Goal: Transaction & Acquisition: Book appointment/travel/reservation

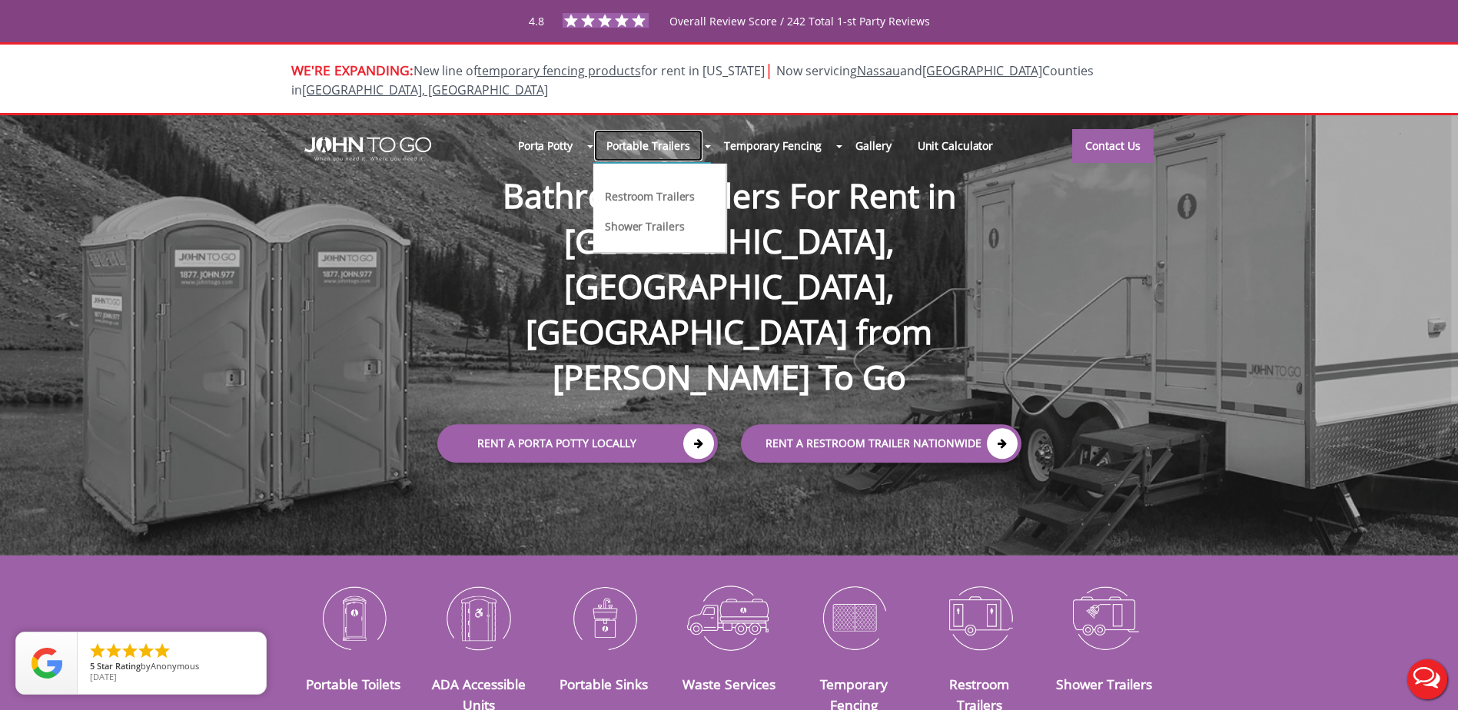
click at [648, 129] on link "Portable Trailers" at bounding box center [648, 145] width 110 height 33
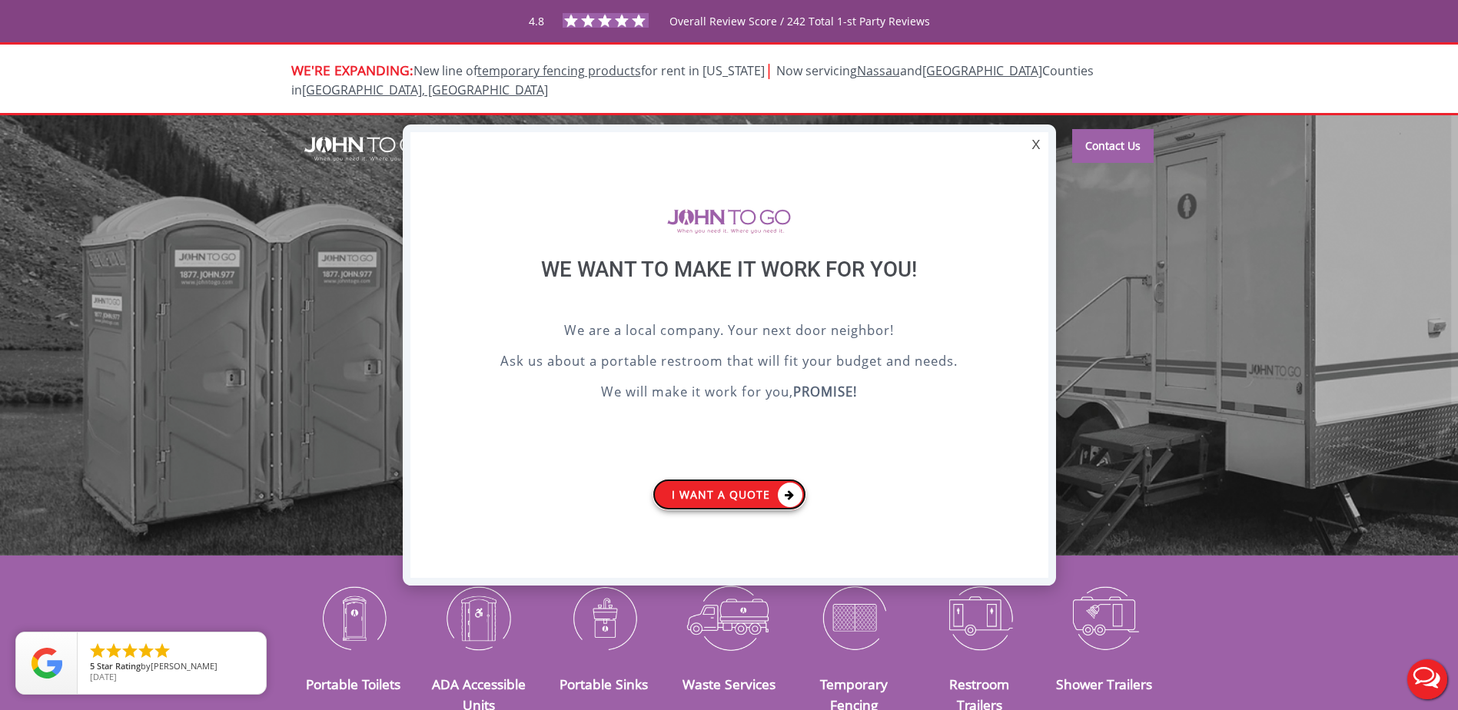
click at [744, 498] on link "I want a Quote" at bounding box center [730, 495] width 154 height 32
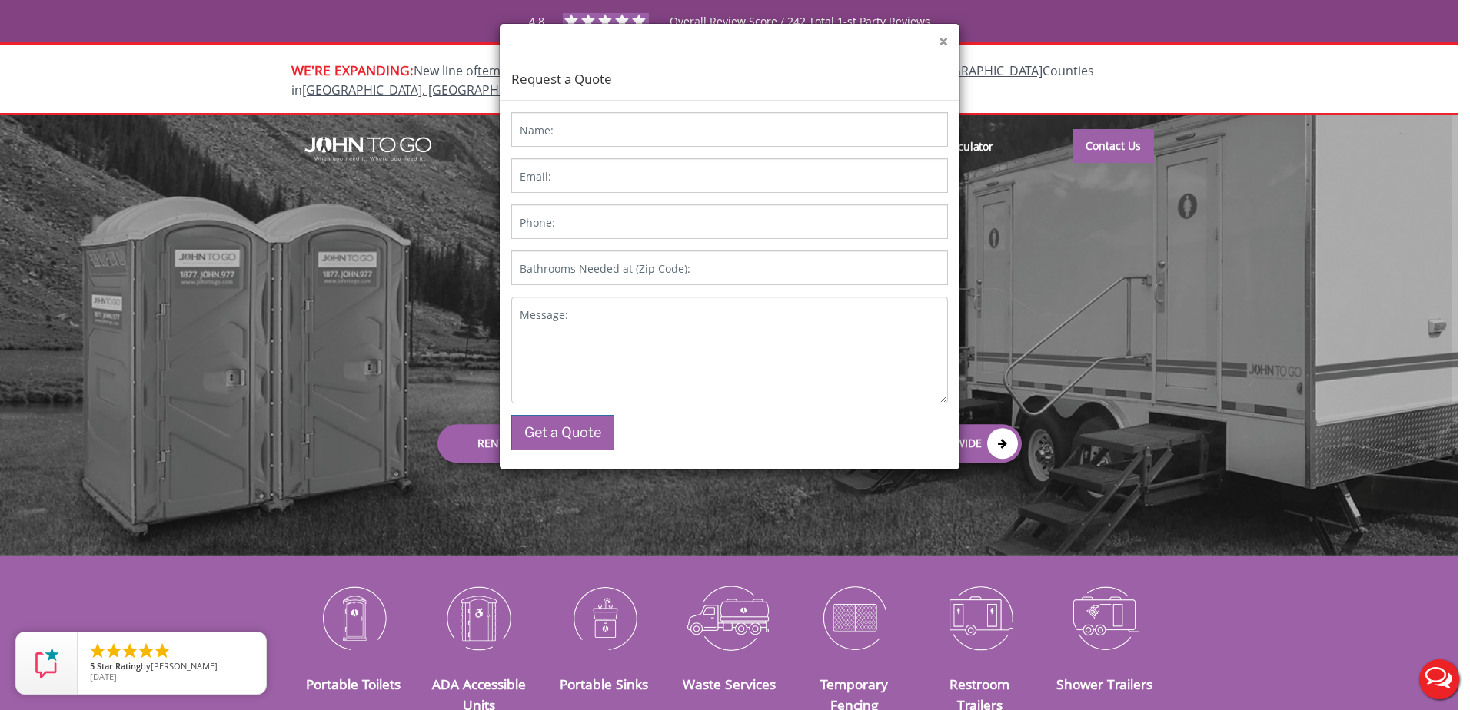
click at [946, 45] on button "×" at bounding box center [943, 42] width 9 height 16
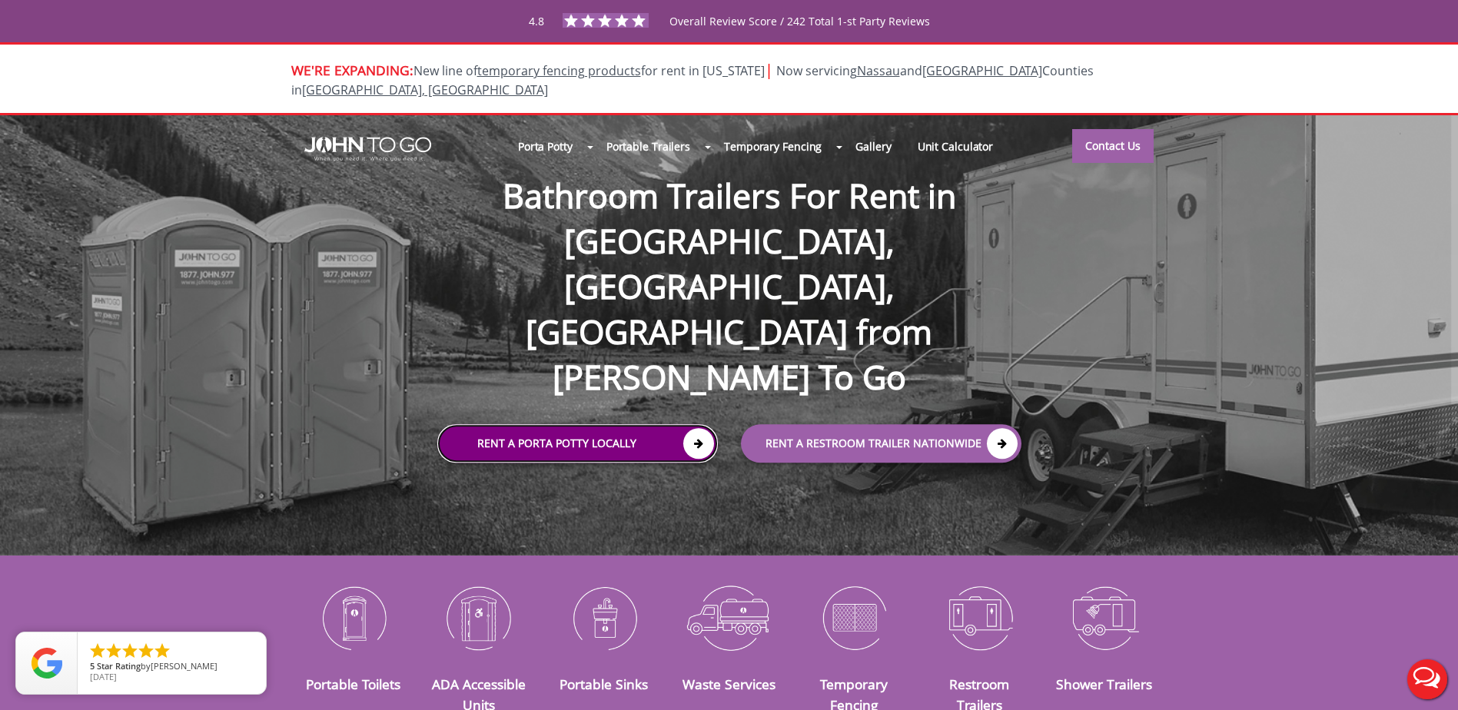
click at [622, 424] on link "Rent a Porta Potty Locally" at bounding box center [577, 443] width 281 height 38
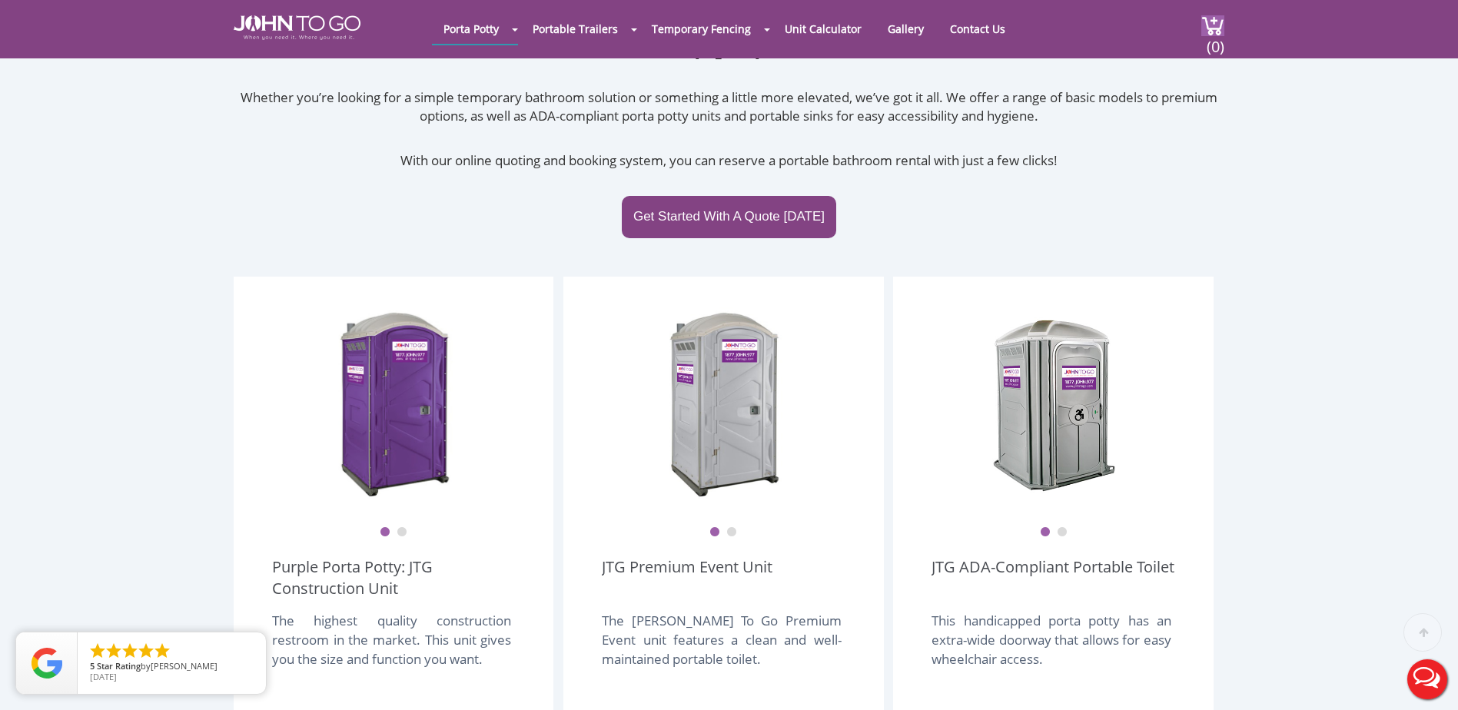
scroll to position [384, 0]
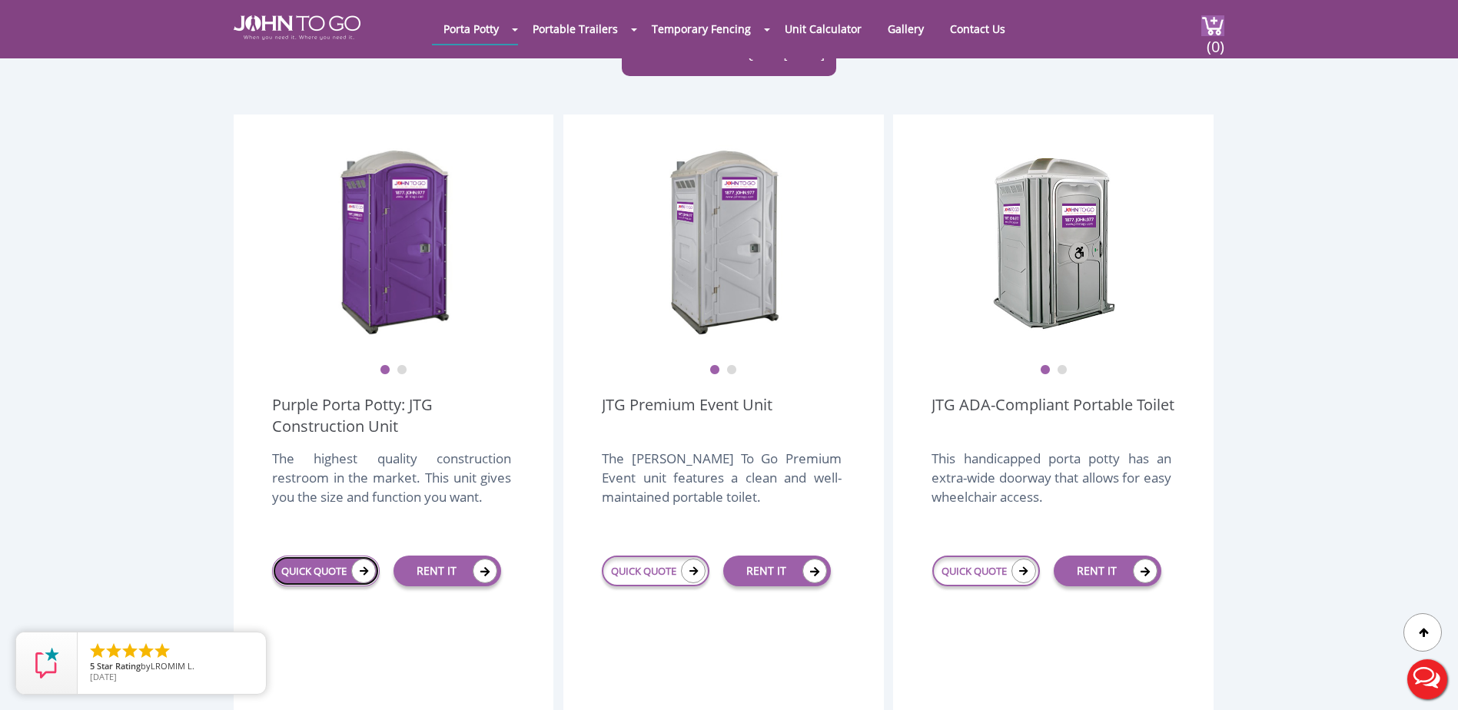
click at [363, 559] on icon at bounding box center [363, 571] width 25 height 25
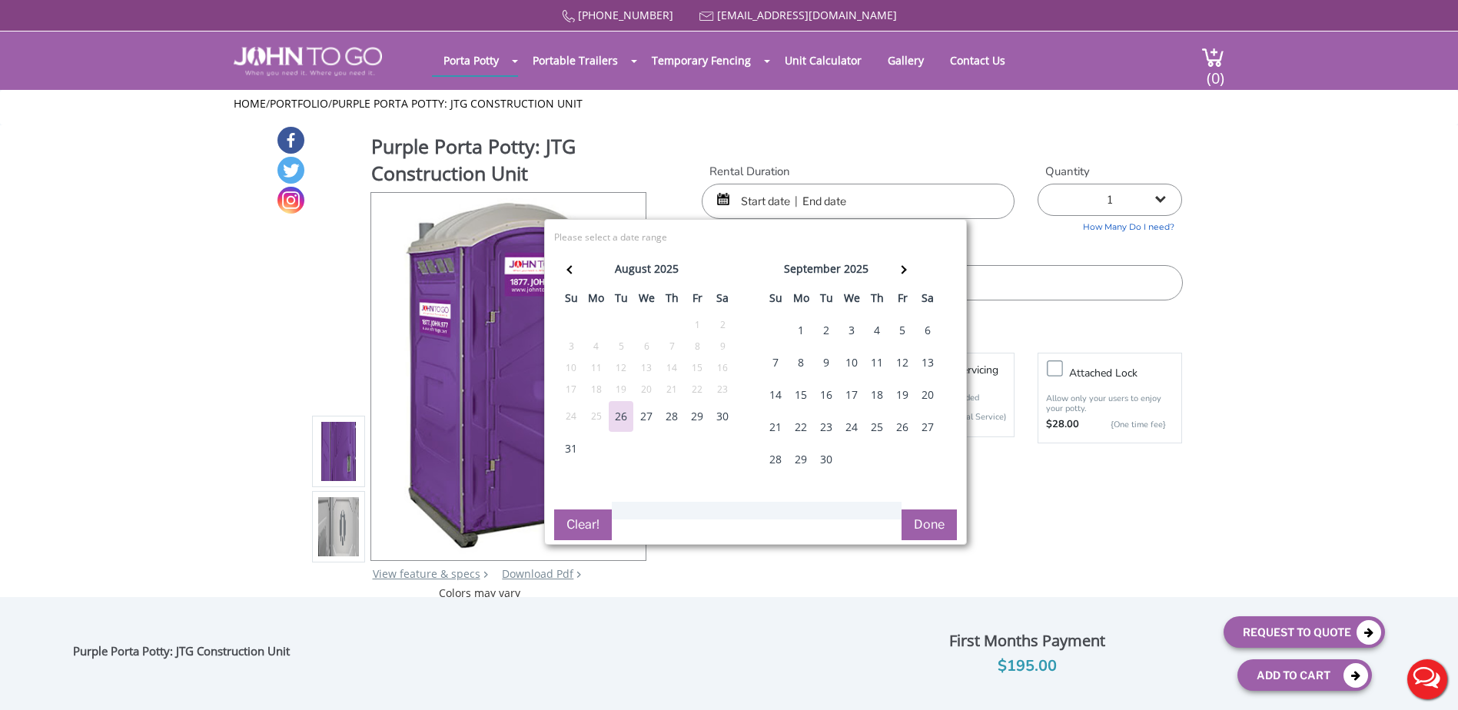
click at [902, 328] on div "5" at bounding box center [902, 330] width 25 height 31
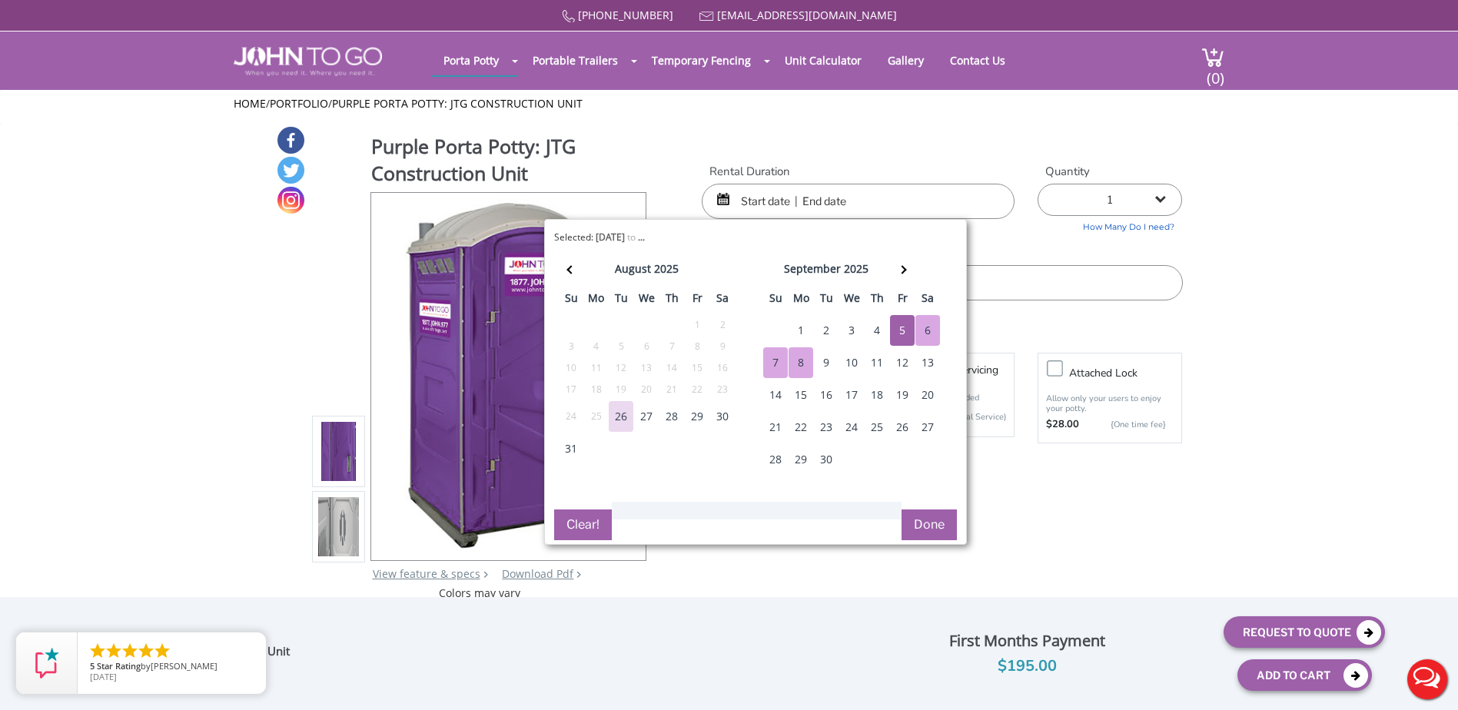
click at [806, 364] on div "8" at bounding box center [801, 362] width 25 height 31
type input "09/05/2025 to 09/08/2025"
click at [934, 523] on button "Done" at bounding box center [929, 525] width 55 height 31
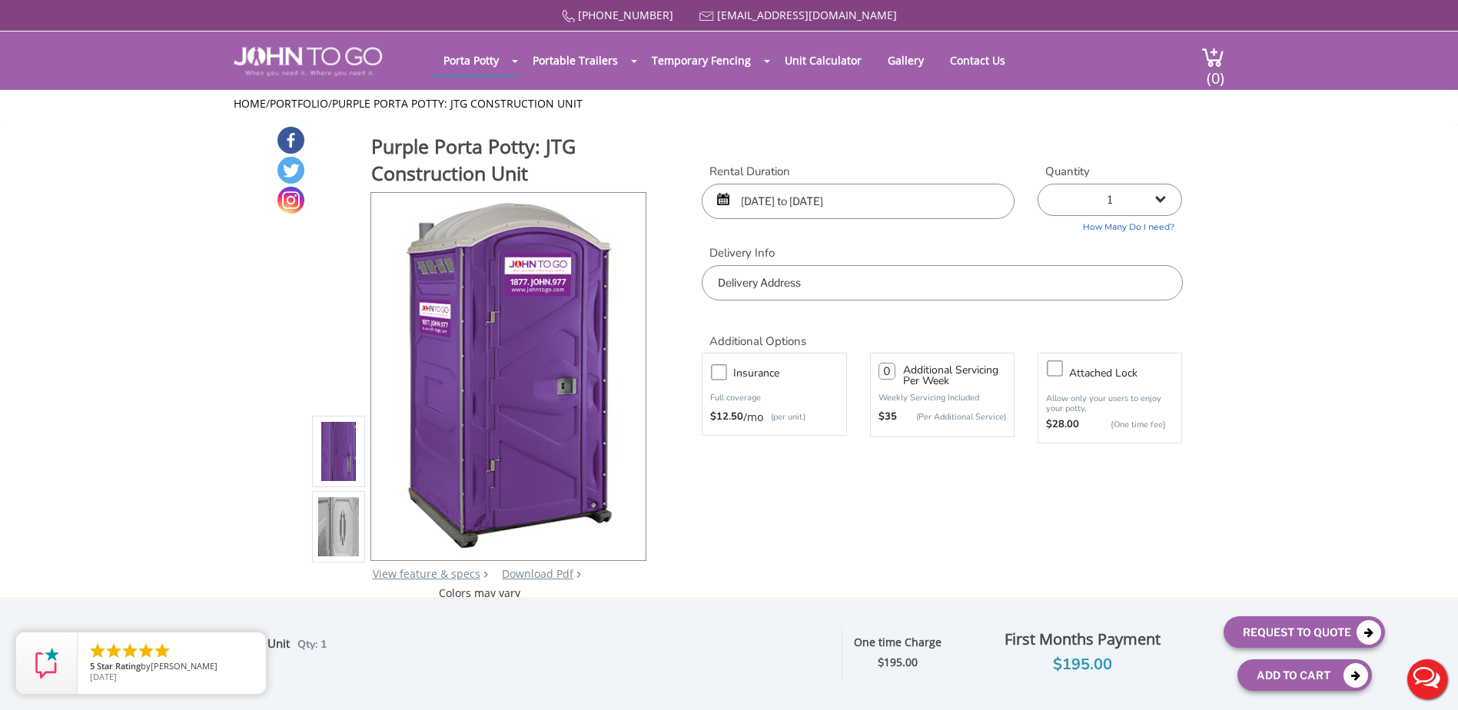
click at [872, 280] on input "text" at bounding box center [942, 282] width 480 height 35
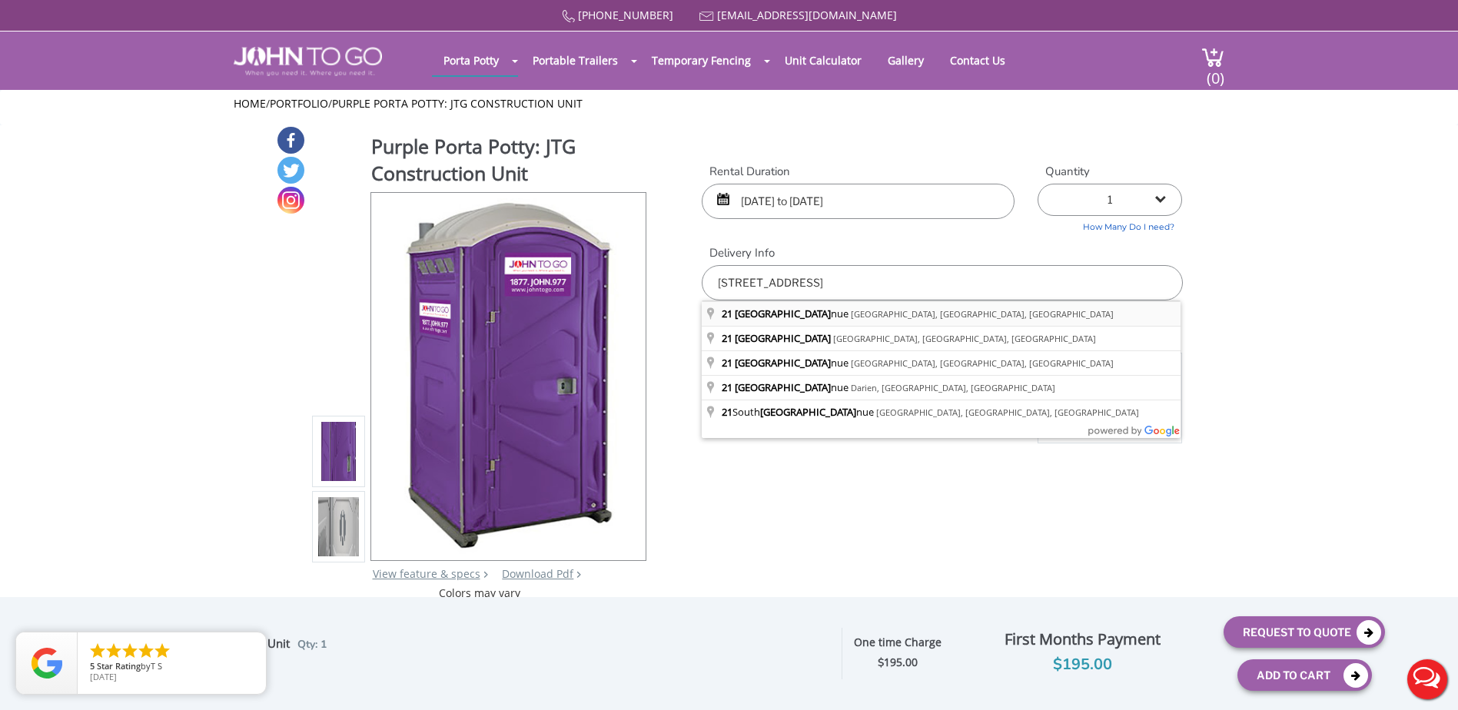
type input "21 Lakeside Avenue, Pompton Lakes, NJ, USA"
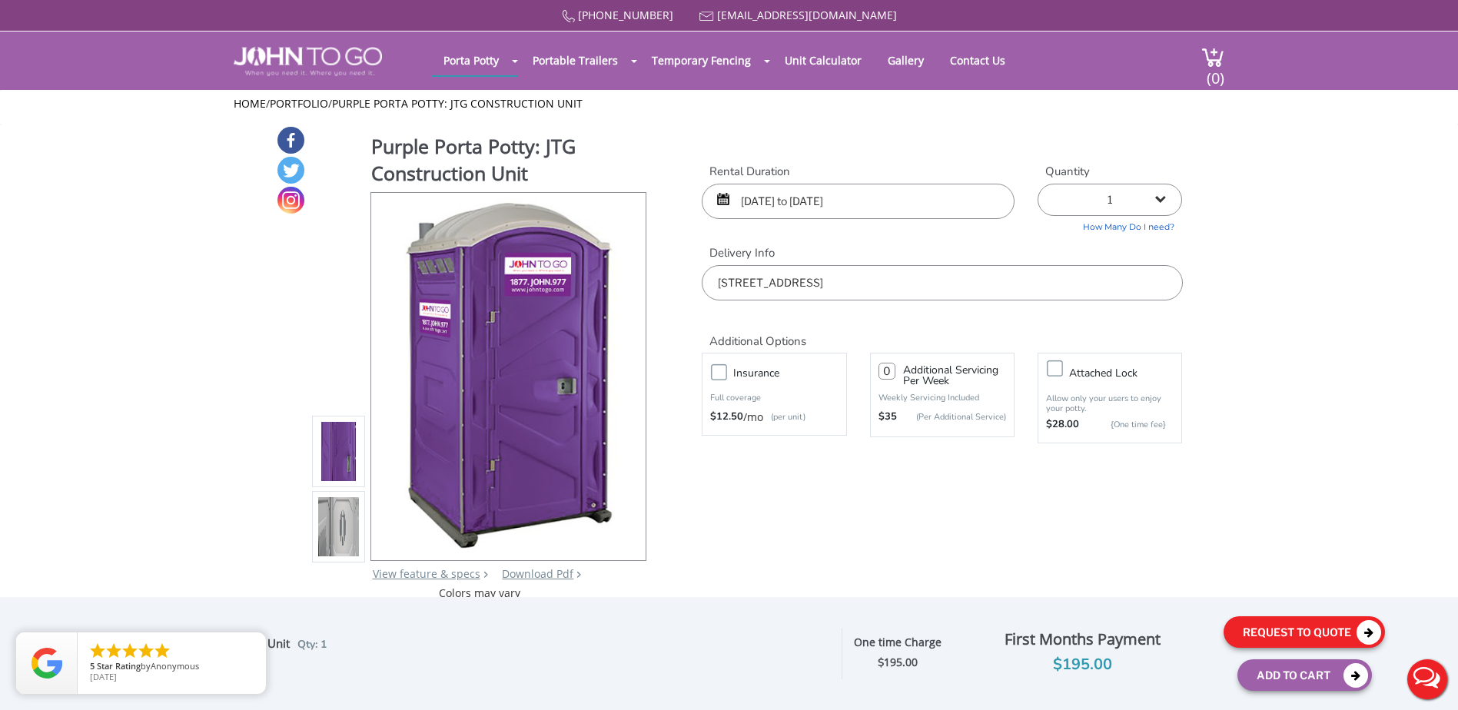
click at [1305, 633] on button "Request To Quote" at bounding box center [1304, 633] width 161 height 32
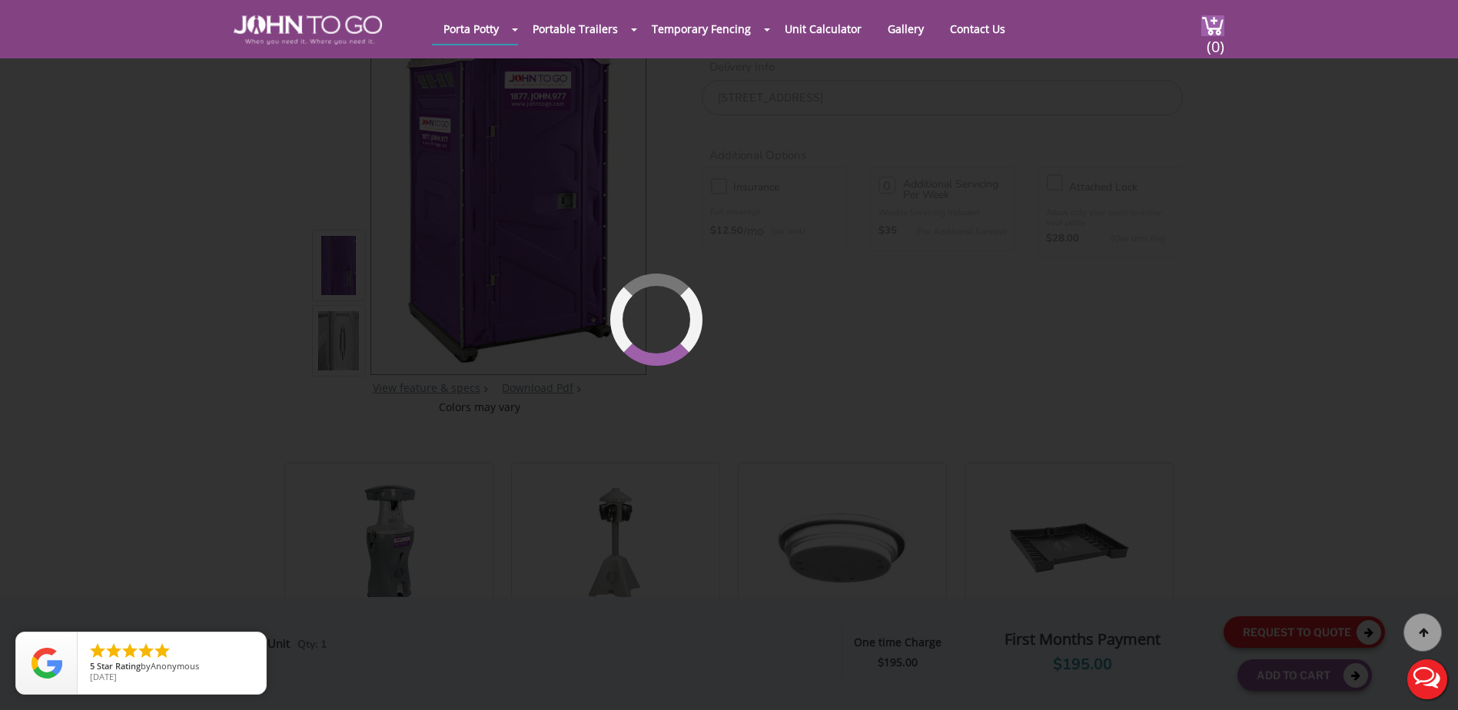
scroll to position [164, 0]
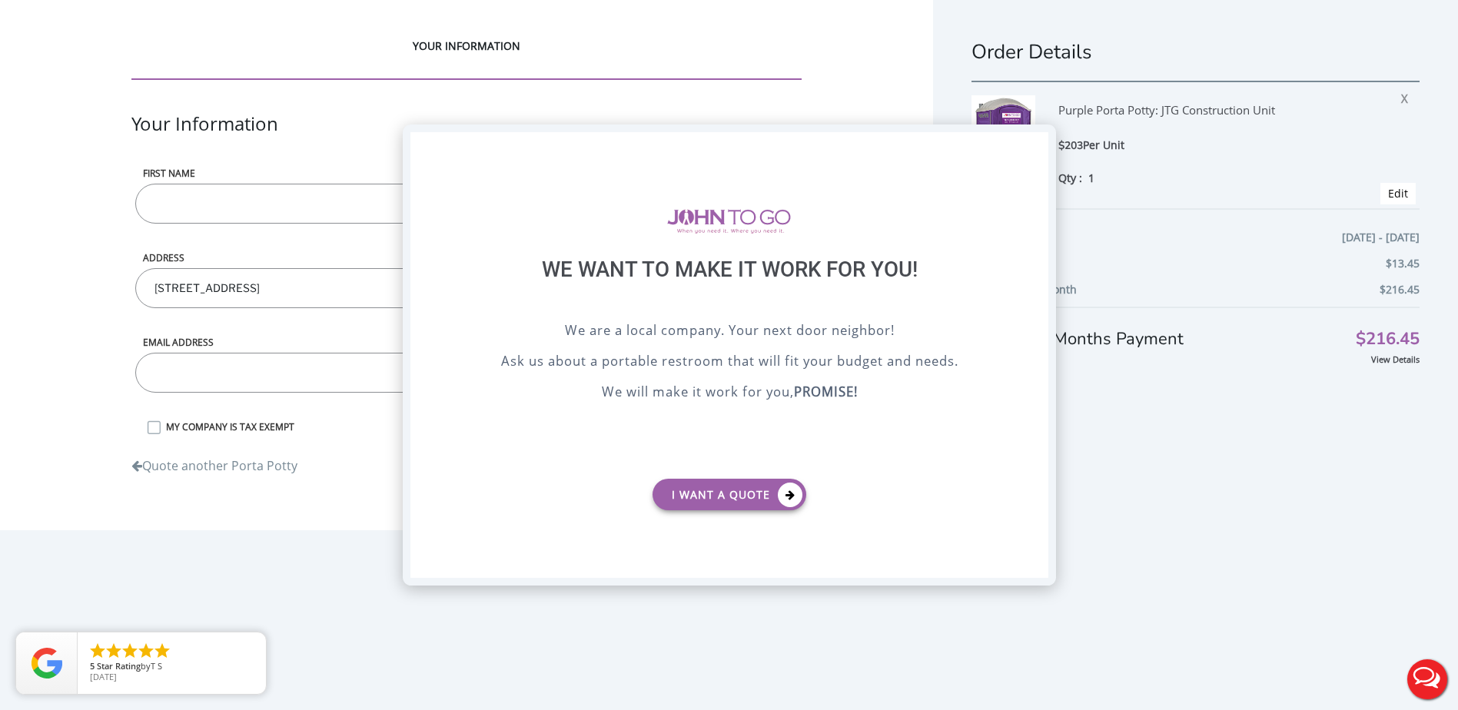
click at [1038, 145] on div "X" at bounding box center [1036, 145] width 24 height 26
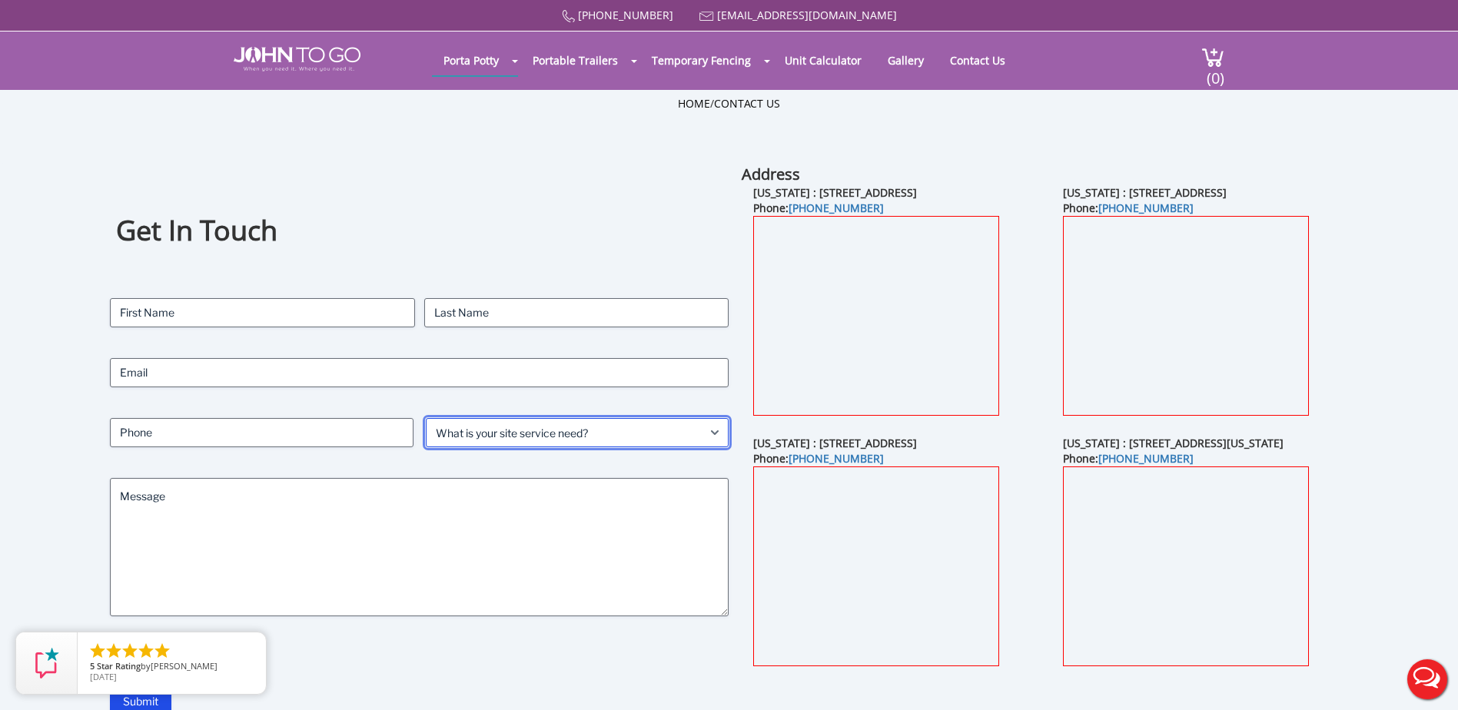
click at [705, 430] on select "What is your site service need? Consumer Construction - Commercial Construction…" at bounding box center [578, 432] width 304 height 29
click at [426, 418] on select "What is your site service need? Consumer Construction - Commercial Construction…" at bounding box center [578, 432] width 304 height 29
click at [625, 439] on select "What is your site service need? Consumer Construction - Commercial Construction…" at bounding box center [578, 432] width 304 height 29
click at [426, 418] on select "What is your site service need? Consumer Construction - Commercial Construction…" at bounding box center [578, 432] width 304 height 29
click at [560, 433] on select "What is your site service need? Consumer Construction - Commercial Construction…" at bounding box center [578, 432] width 304 height 29
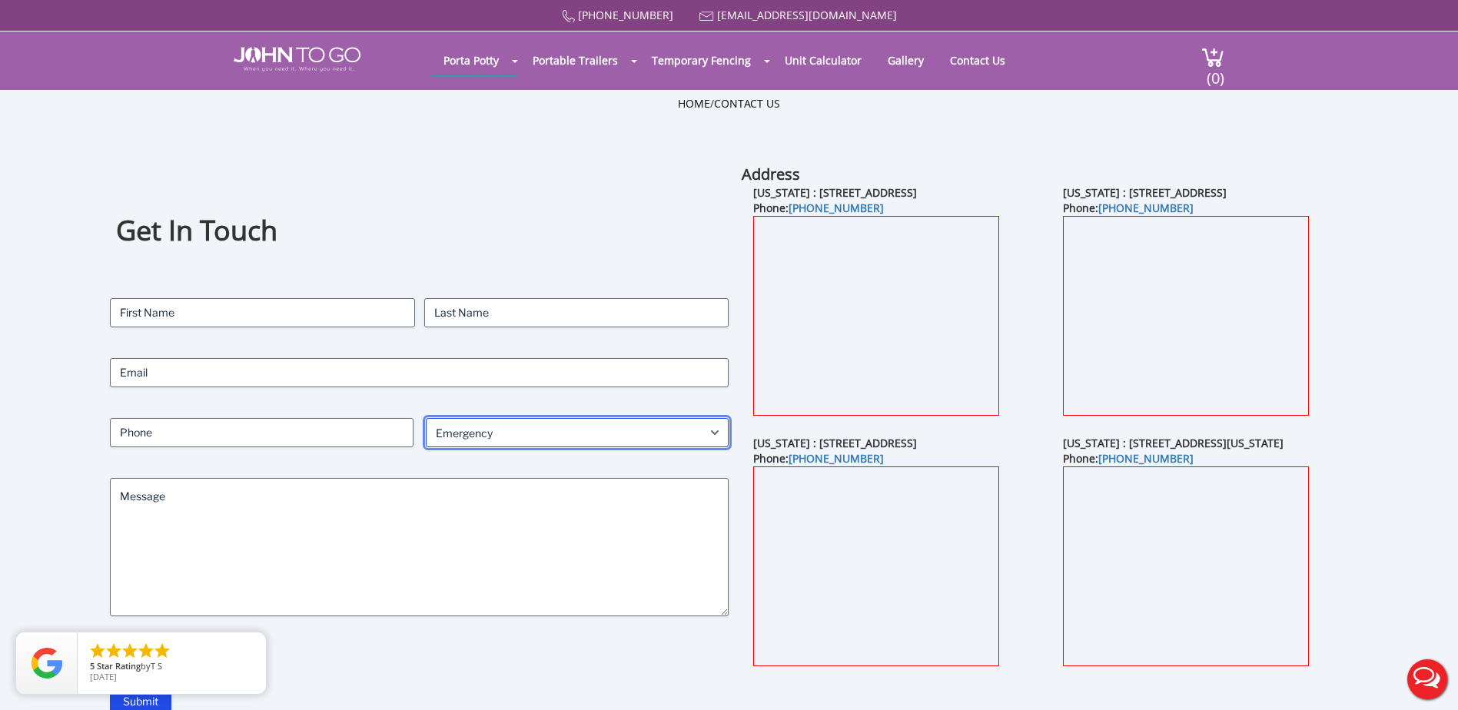
select select "Event"
click at [426, 418] on select "What is your site service need? Consumer Construction - Commercial Construction…" at bounding box center [578, 432] width 304 height 29
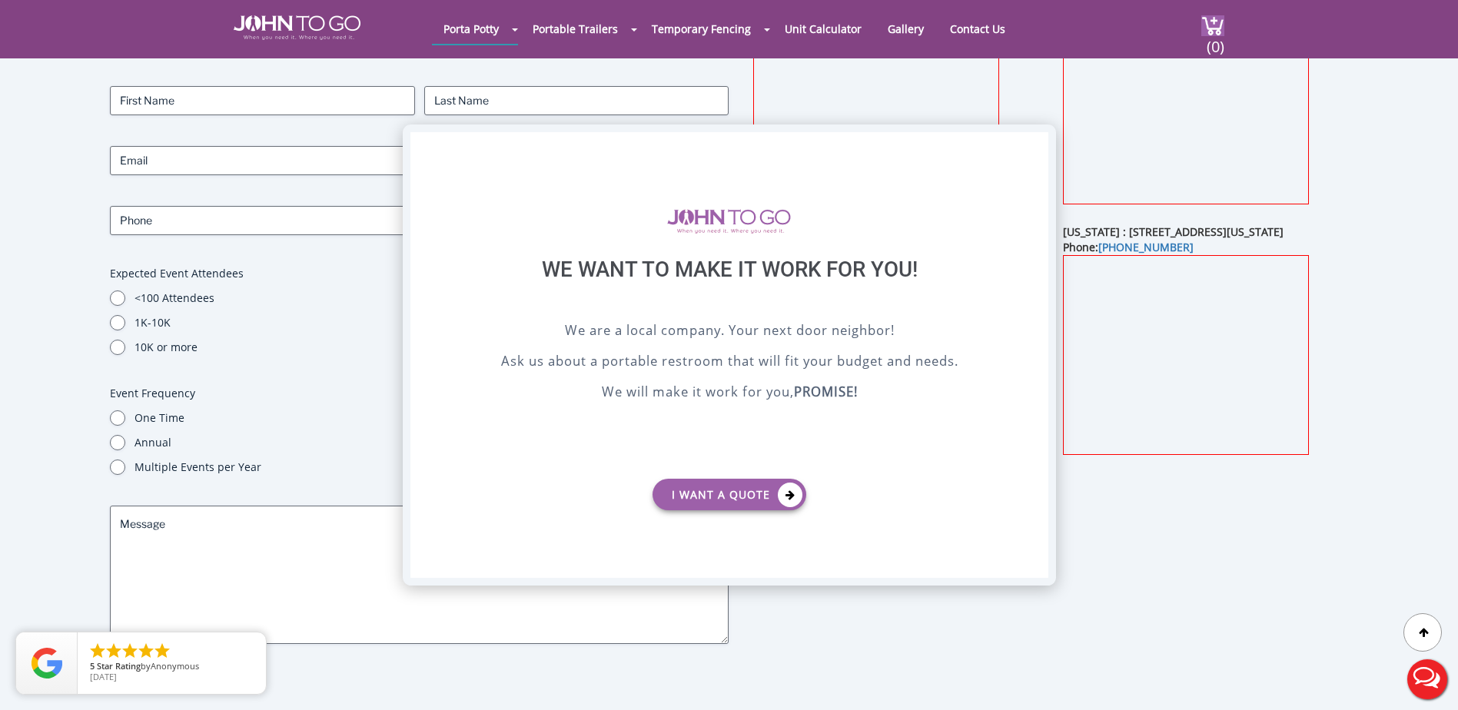
click at [1039, 143] on div "X" at bounding box center [1036, 145] width 24 height 26
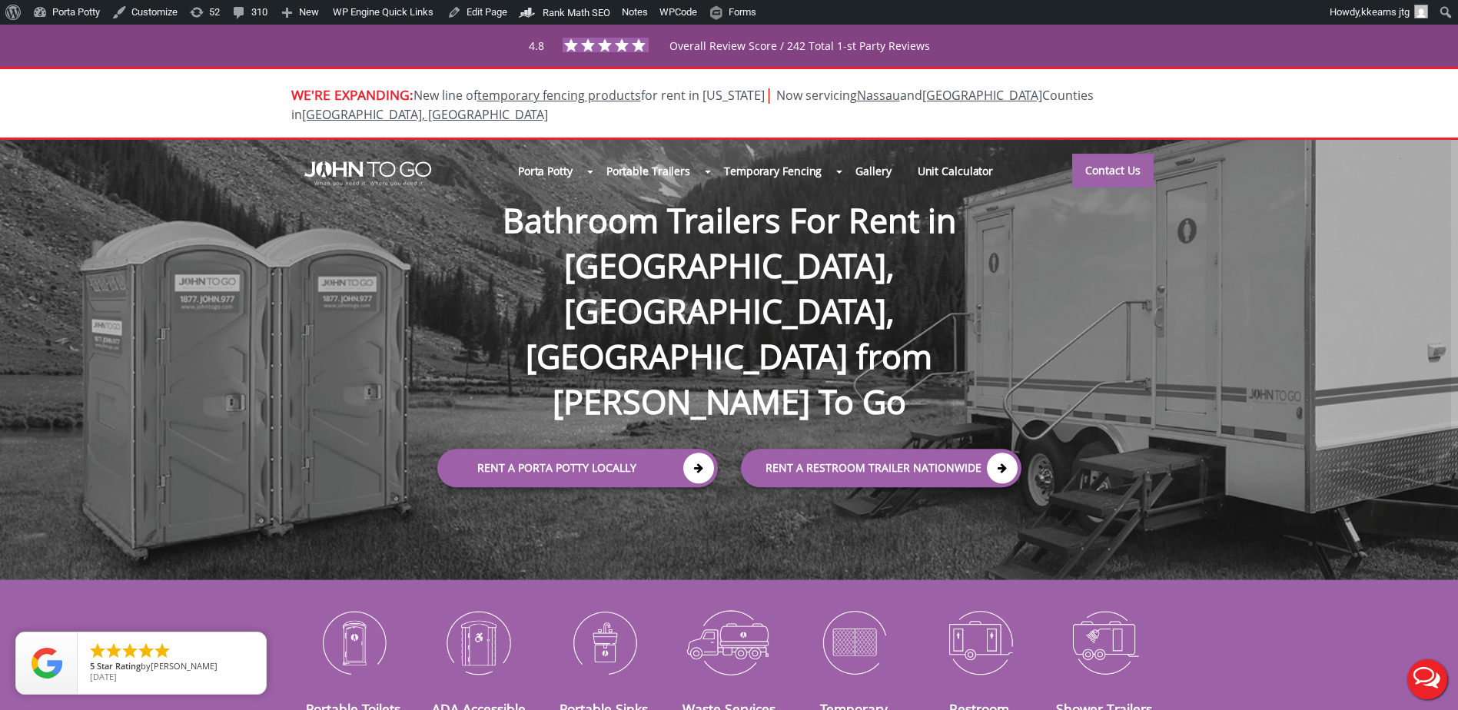
click at [1032, 37] on div "4.8 Overall Review Score / 242 Total 1-st Party Reviews" at bounding box center [729, 45] width 991 height 27
click at [1154, 26] on div "4.8 Overall Review Score / 242 Total 1-st Party Reviews" at bounding box center [729, 46] width 1458 height 42
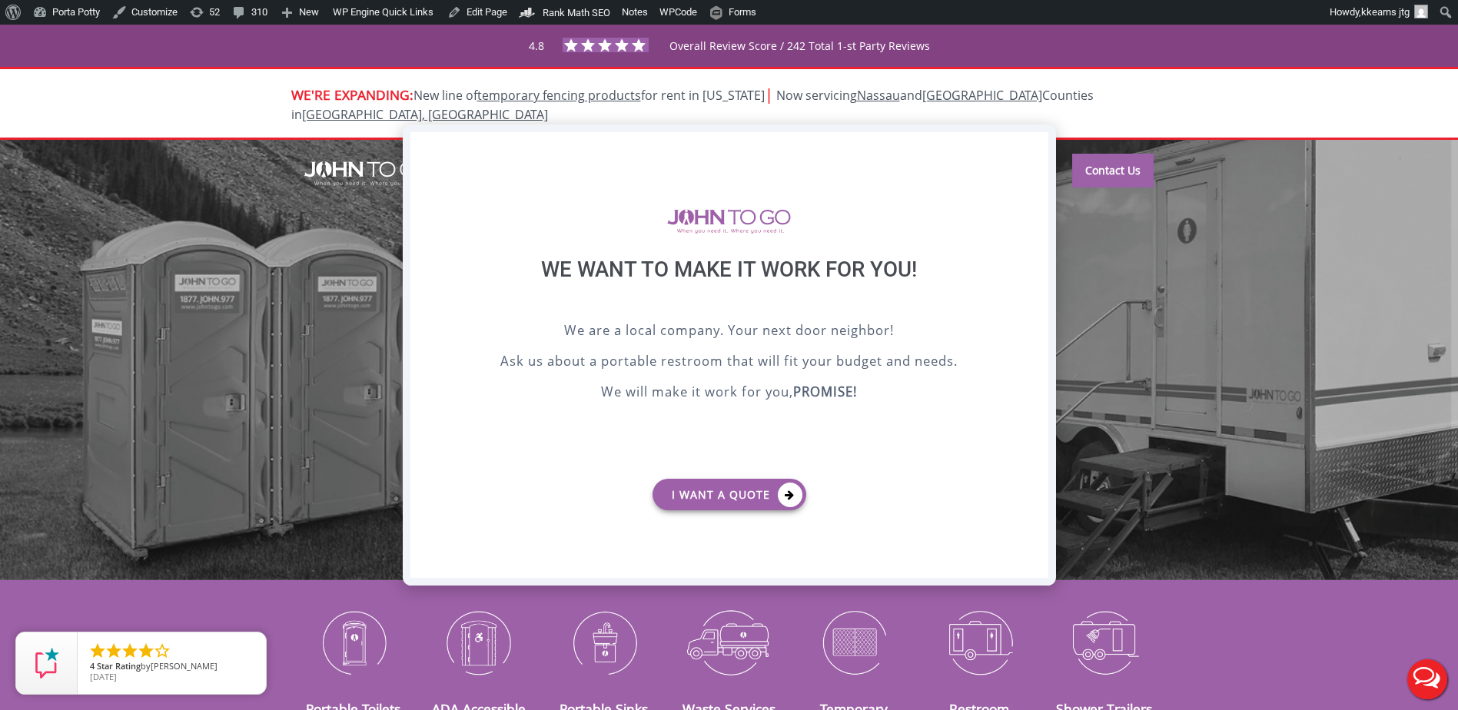
click at [1039, 135] on div "X" at bounding box center [1036, 145] width 24 height 26
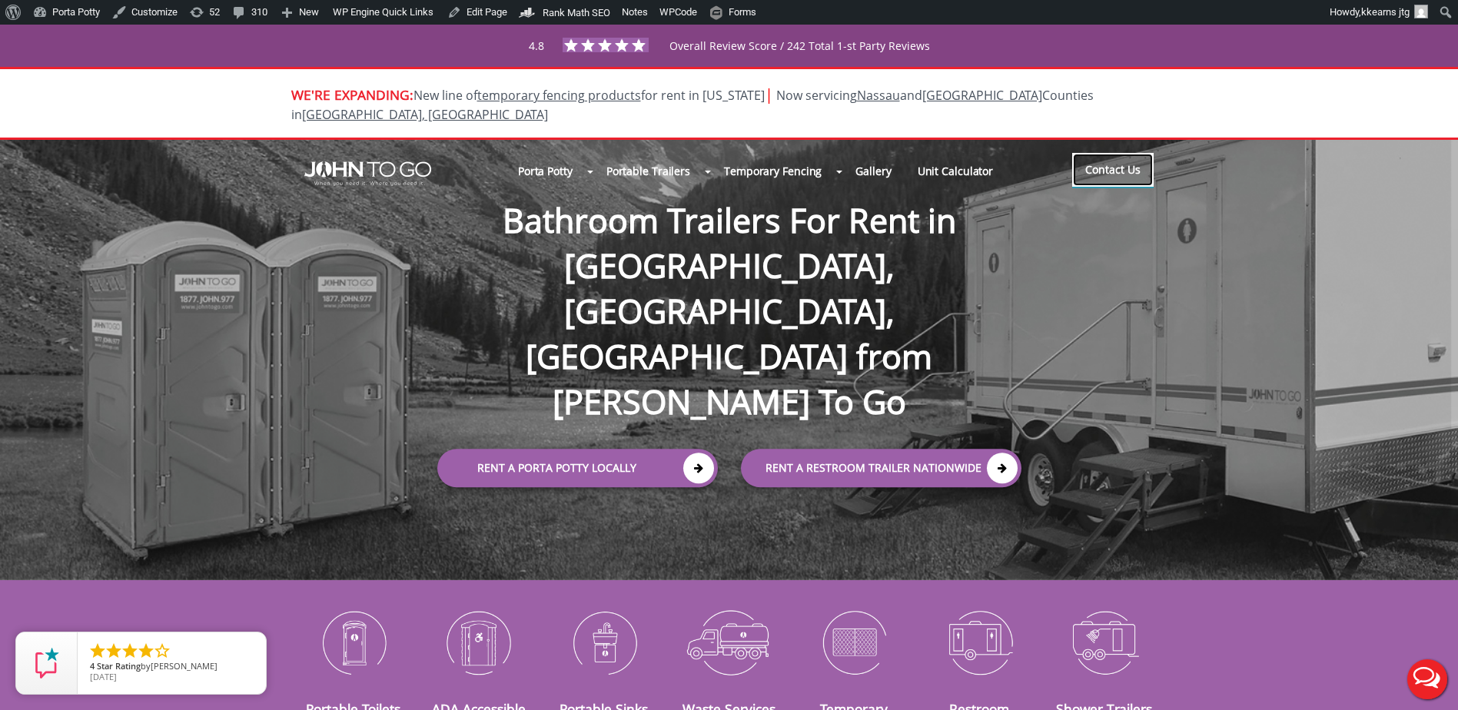
click at [1105, 155] on link "Contact Us" at bounding box center [1112, 170] width 81 height 34
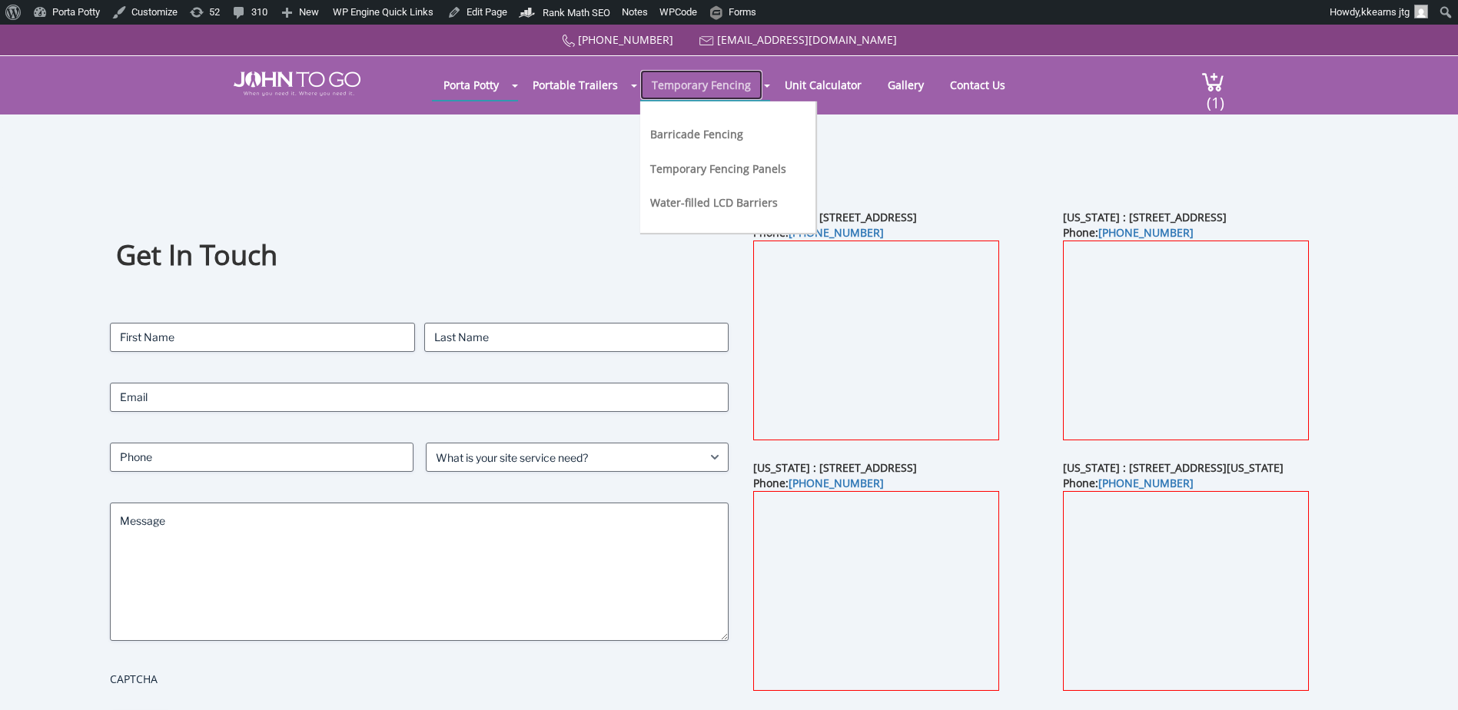
click at [702, 88] on link "Temporary Fencing" at bounding box center [701, 85] width 122 height 30
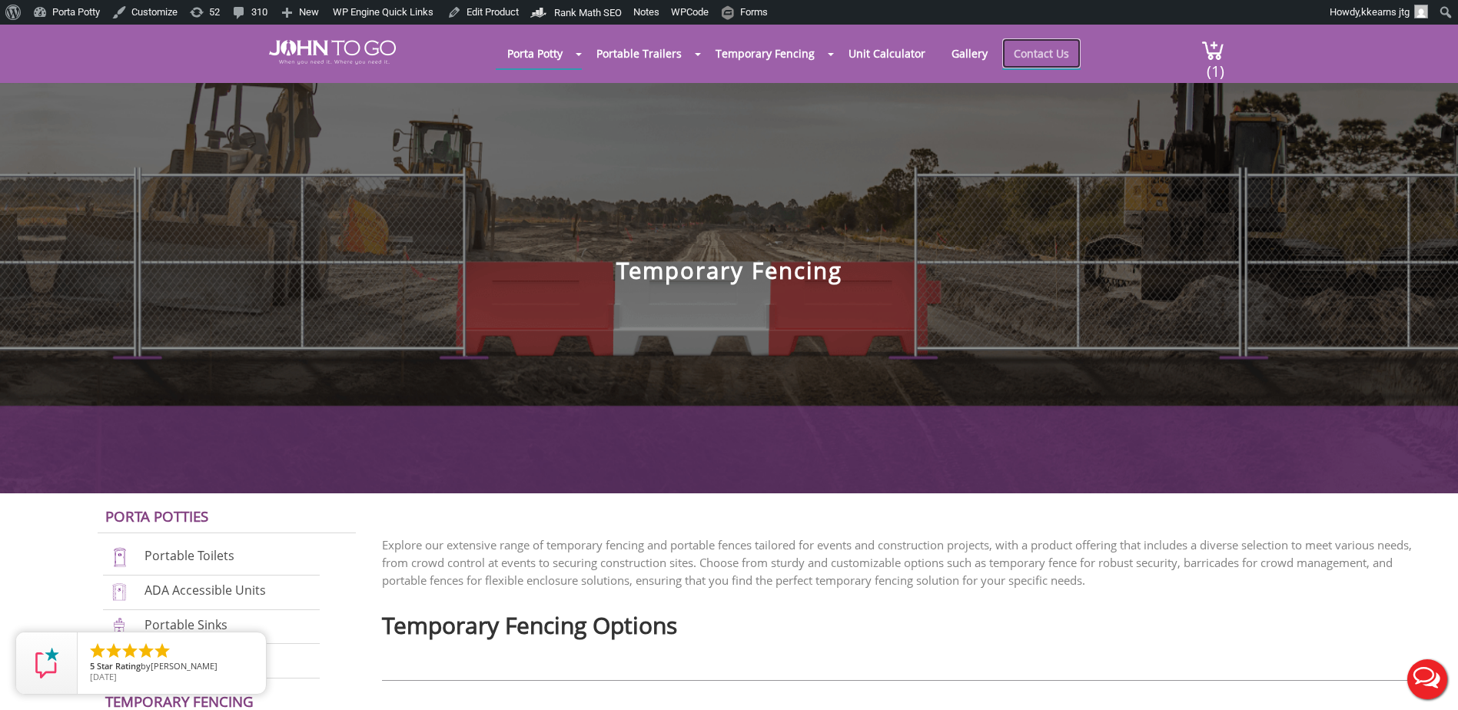
click at [1033, 47] on link "Contact Us" at bounding box center [1041, 53] width 78 height 30
click at [327, 52] on img at bounding box center [332, 52] width 127 height 25
click at [297, 40] on img at bounding box center [332, 52] width 127 height 25
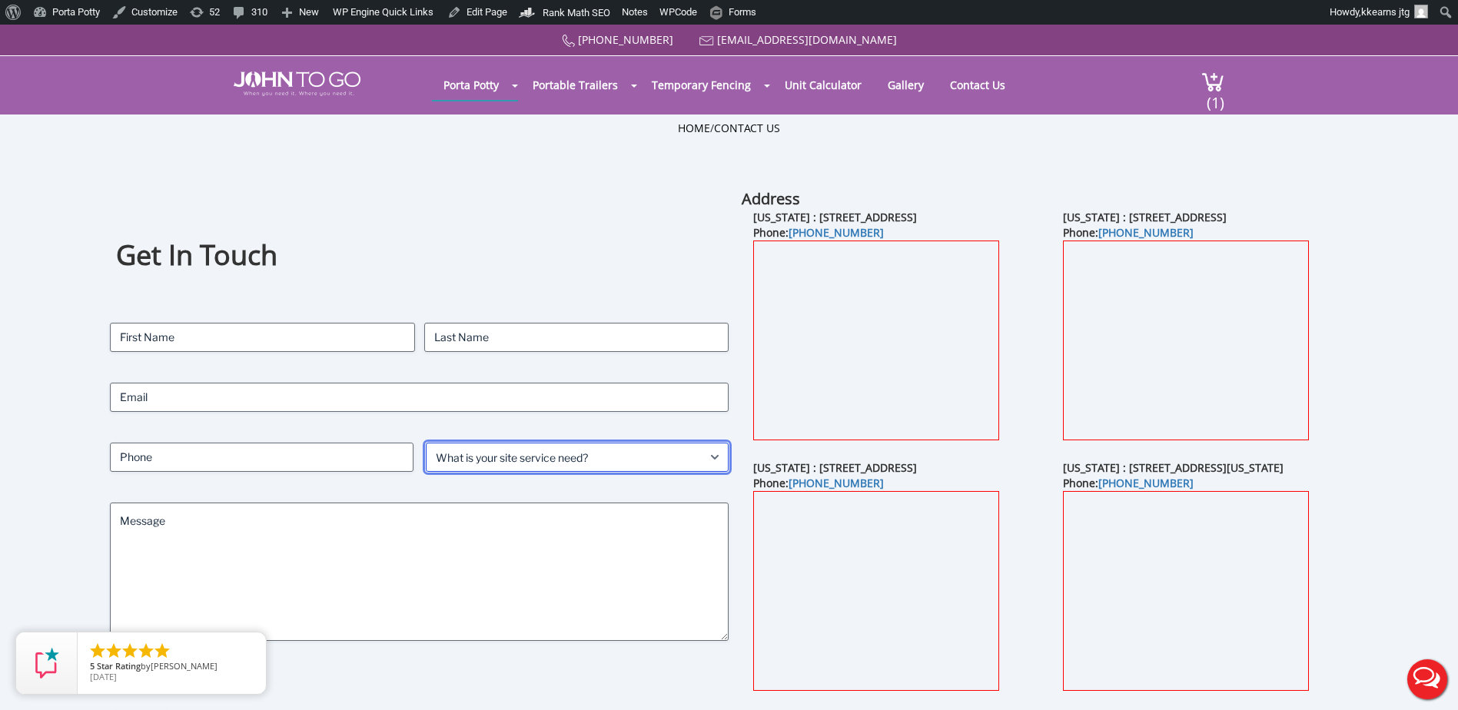
click at [650, 453] on select "What is your site service need? Consumer Construction - Commercial Construction…" at bounding box center [578, 457] width 304 height 29
click at [426, 443] on select "What is your site service need? Consumer Construction - Commercial Construction…" at bounding box center [578, 457] width 304 height 29
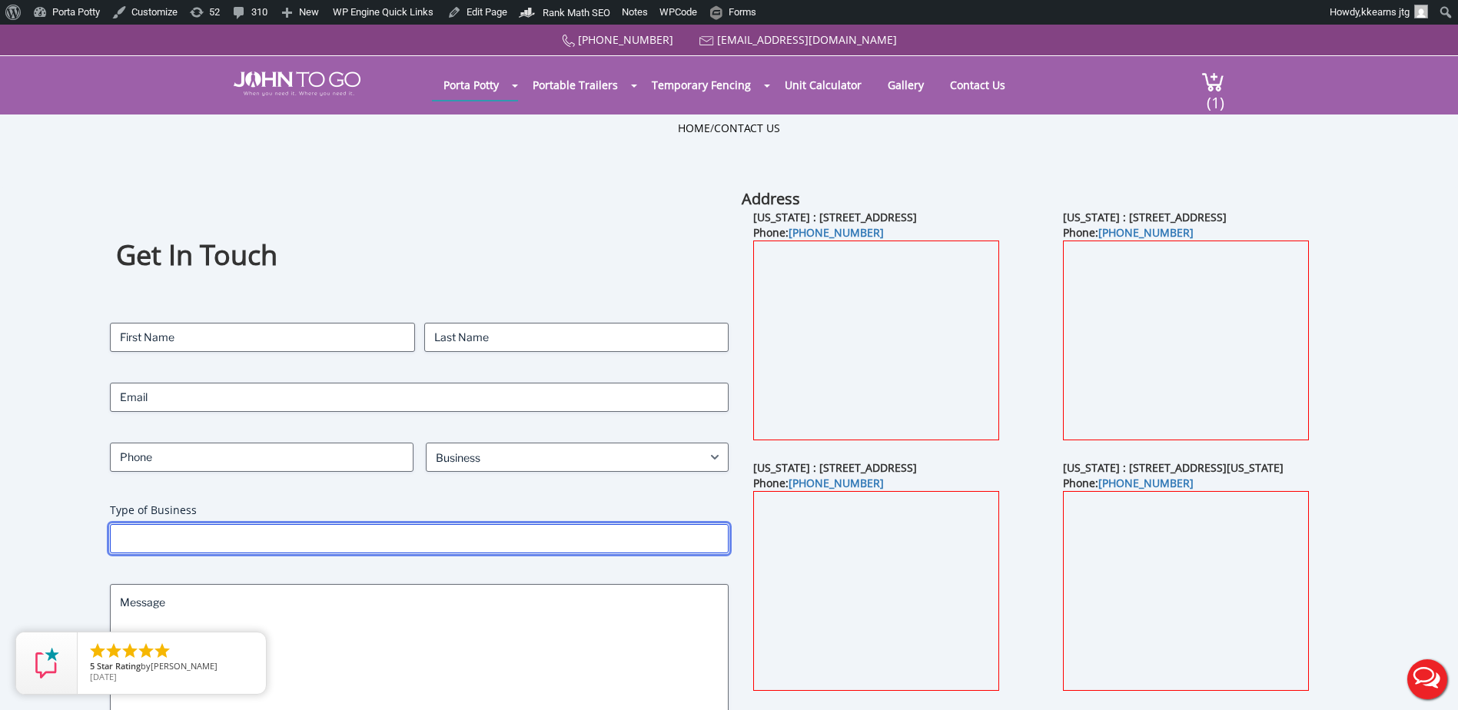
click at [172, 537] on input "Type of Business" at bounding box center [419, 538] width 619 height 29
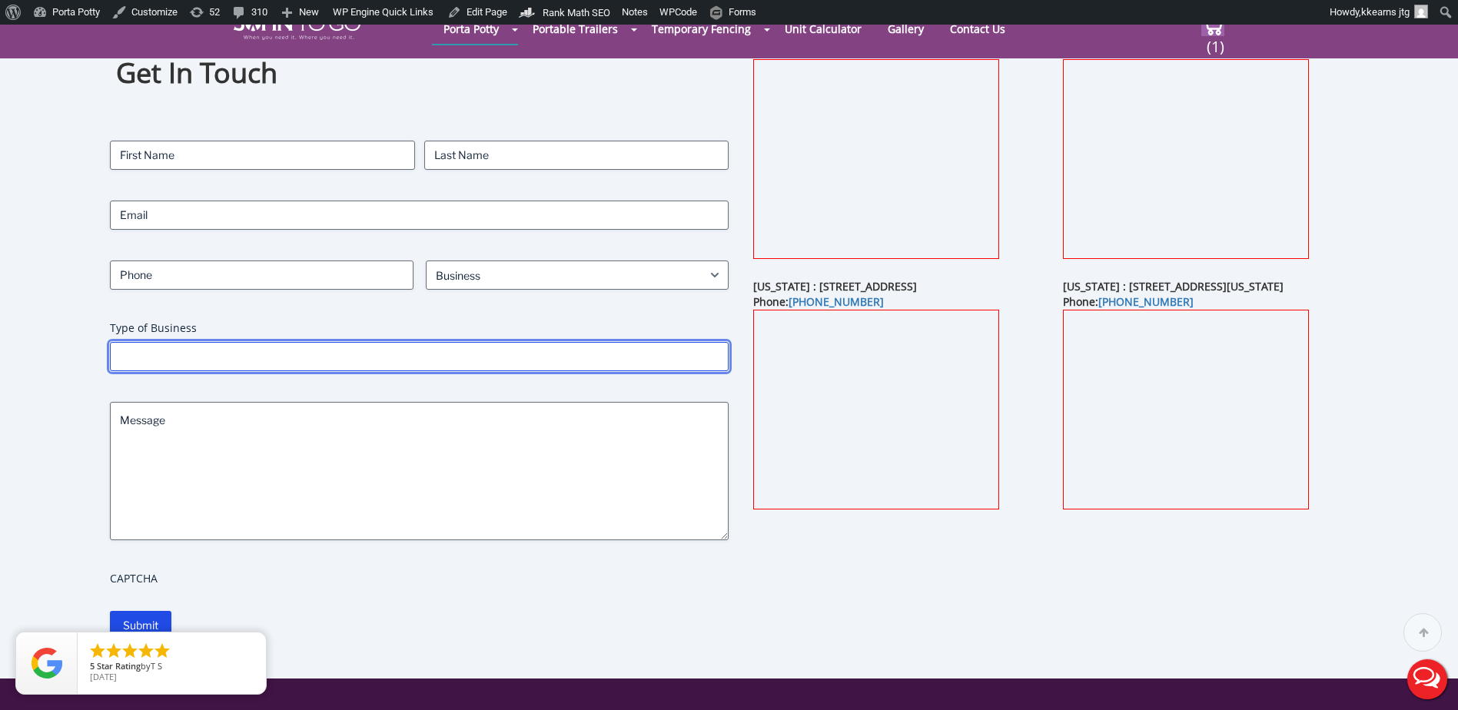
scroll to position [154, 0]
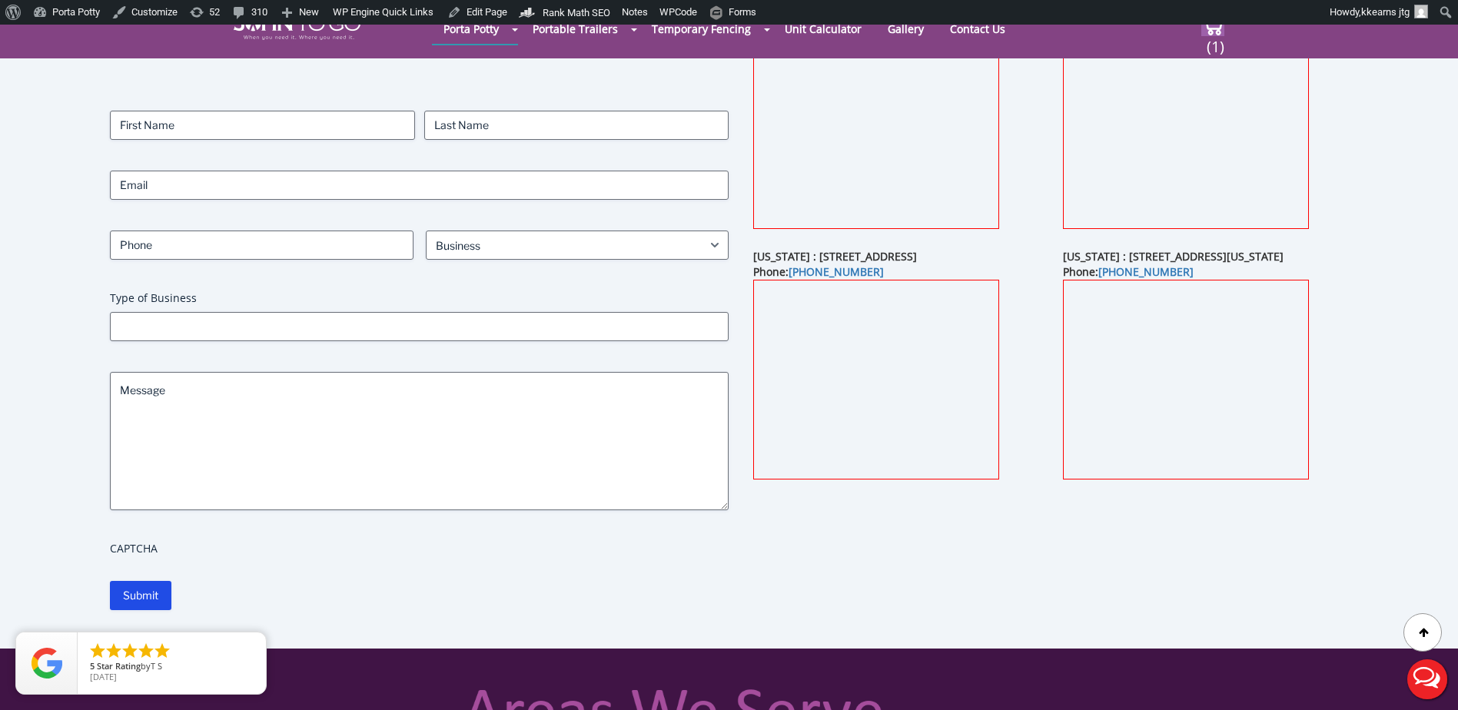
click at [499, 285] on div "Contact Name (Required) First Last Email (Required) Phone (Required) What is yo…" at bounding box center [419, 337] width 619 height 452
click at [502, 239] on select "What is your site service need? Consumer Construction - Commercial Construction…" at bounding box center [578, 245] width 304 height 29
click at [426, 231] on select "What is your site service need? Consumer Construction - Commercial Construction…" at bounding box center [578, 245] width 304 height 29
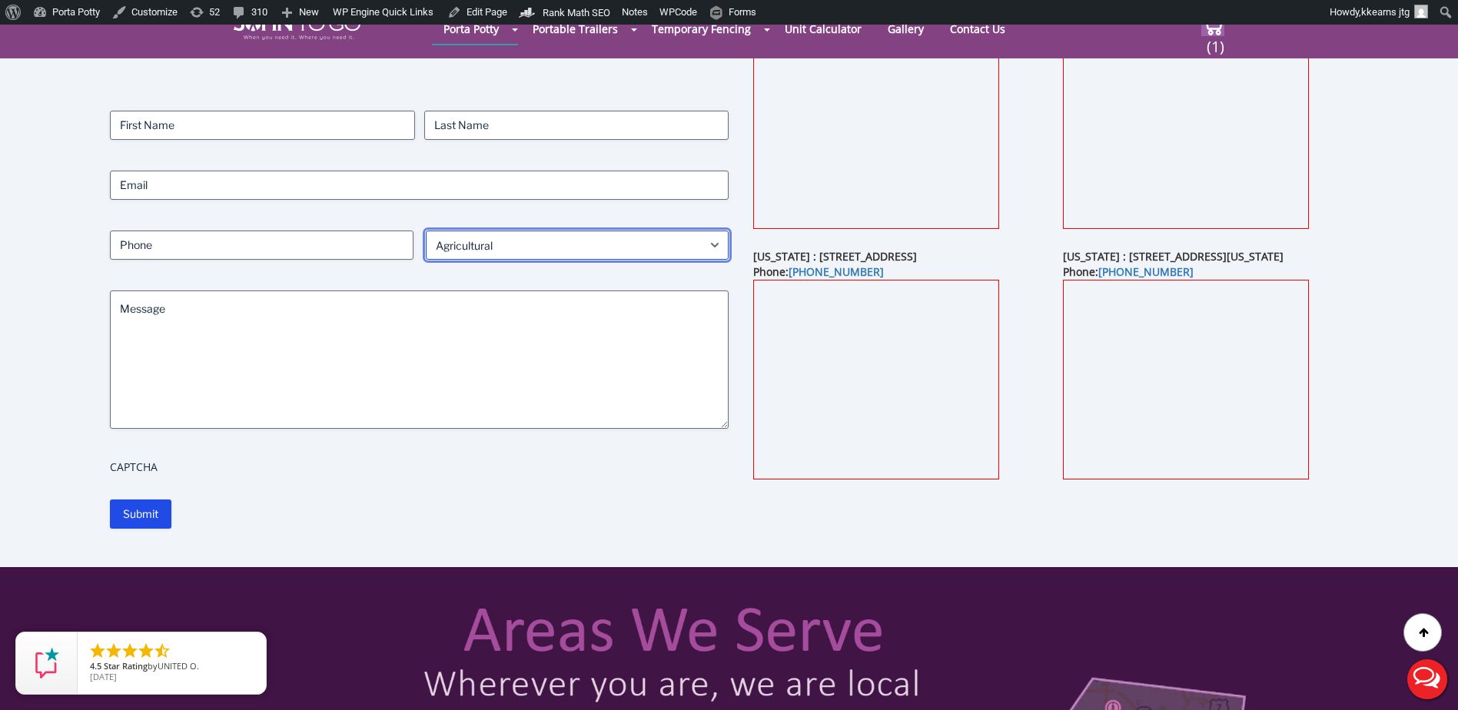
click at [484, 250] on select "What is your site service need? Consumer Construction - Commercial Construction…" at bounding box center [578, 245] width 304 height 29
click at [426, 231] on select "What is your site service need? Consumer Construction - Commercial Construction…" at bounding box center [578, 245] width 304 height 29
click at [550, 241] on select "What is your site service need? Consumer Construction - Commercial Construction…" at bounding box center [578, 245] width 304 height 29
click at [426, 231] on select "What is your site service need? Consumer Construction - Commercial Construction…" at bounding box center [578, 245] width 304 height 29
drag, startPoint x: 480, startPoint y: 250, endPoint x: 479, endPoint y: 261, distance: 11.6
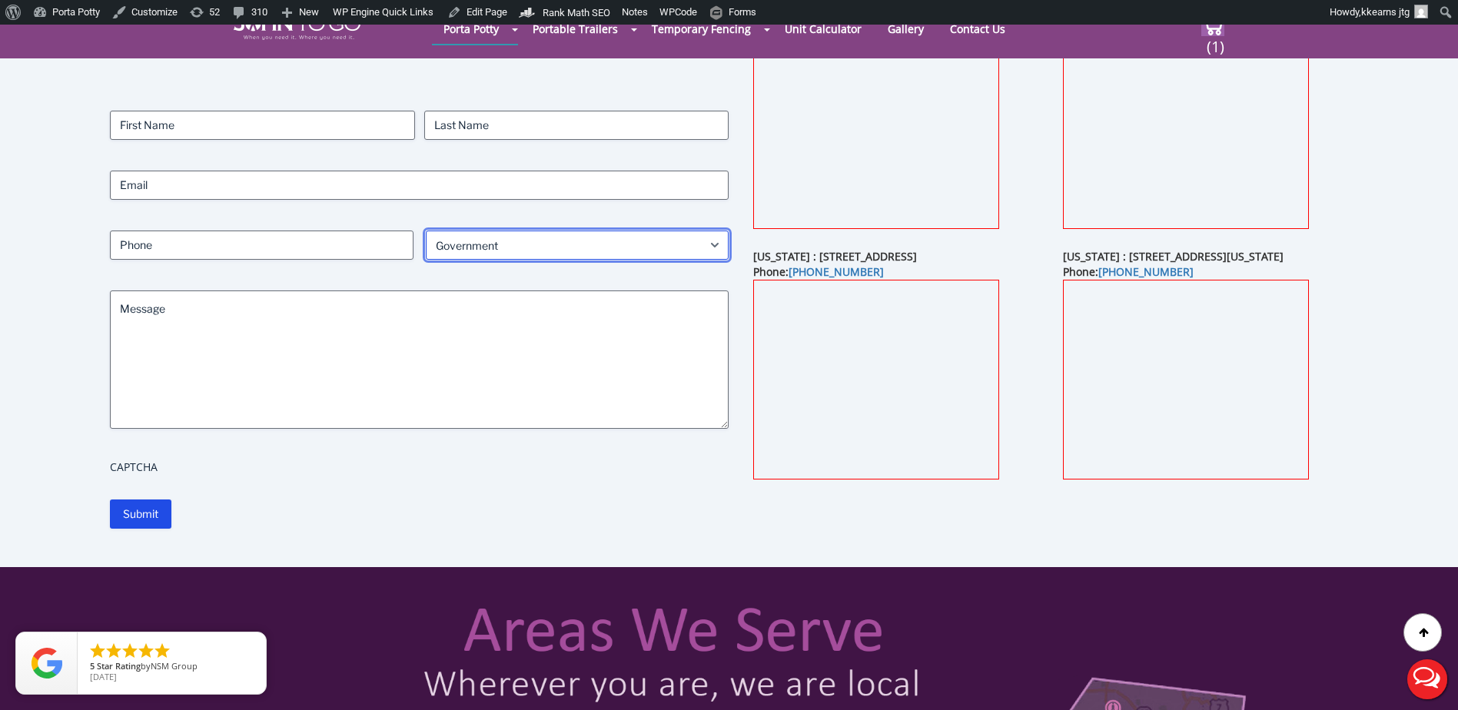
click at [480, 250] on select "What is your site service need? Consumer Construction - Commercial Construction…" at bounding box center [578, 245] width 304 height 29
click at [426, 231] on select "What is your site service need? Consumer Construction - Commercial Construction…" at bounding box center [578, 245] width 304 height 29
click at [460, 244] on select "What is your site service need? Consumer Construction - Commercial Construction…" at bounding box center [578, 245] width 304 height 29
select select "Event"
click at [426, 231] on select "What is your site service need? Consumer Construction - Commercial Construction…" at bounding box center [578, 245] width 304 height 29
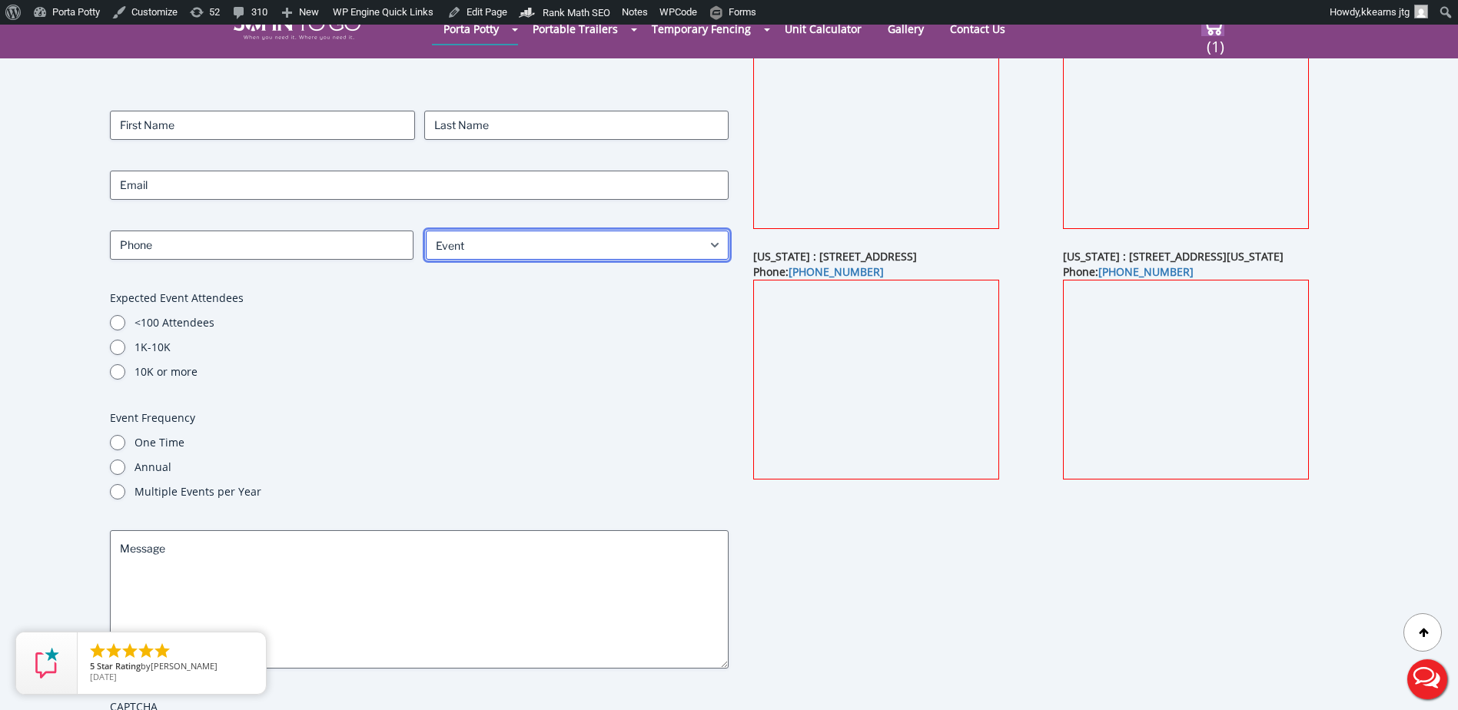
click at [472, 247] on select "What is your site service need? Consumer Construction - Commercial Construction…" at bounding box center [578, 245] width 304 height 29
select select
click at [426, 231] on select "What is your site service need? Consumer Construction - Commercial Construction…" at bounding box center [578, 245] width 304 height 29
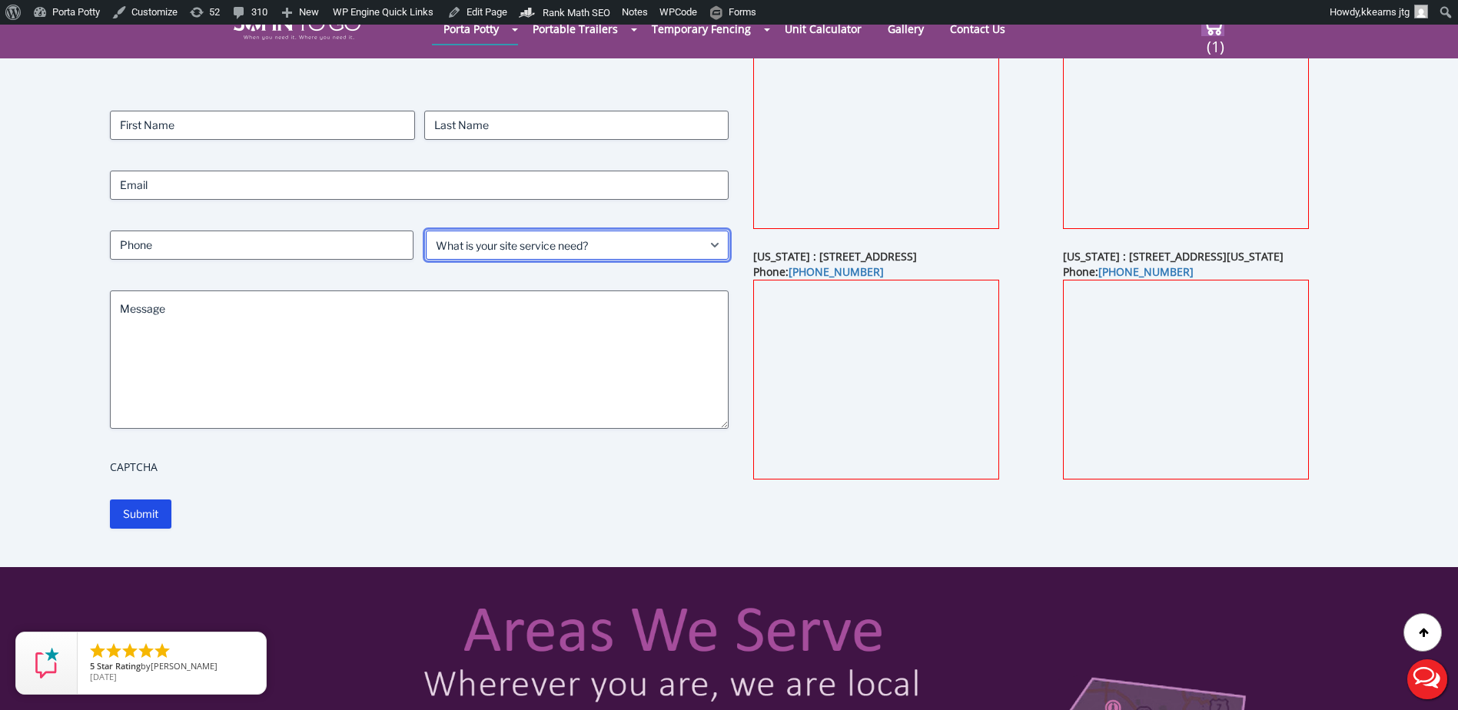
scroll to position [0, 0]
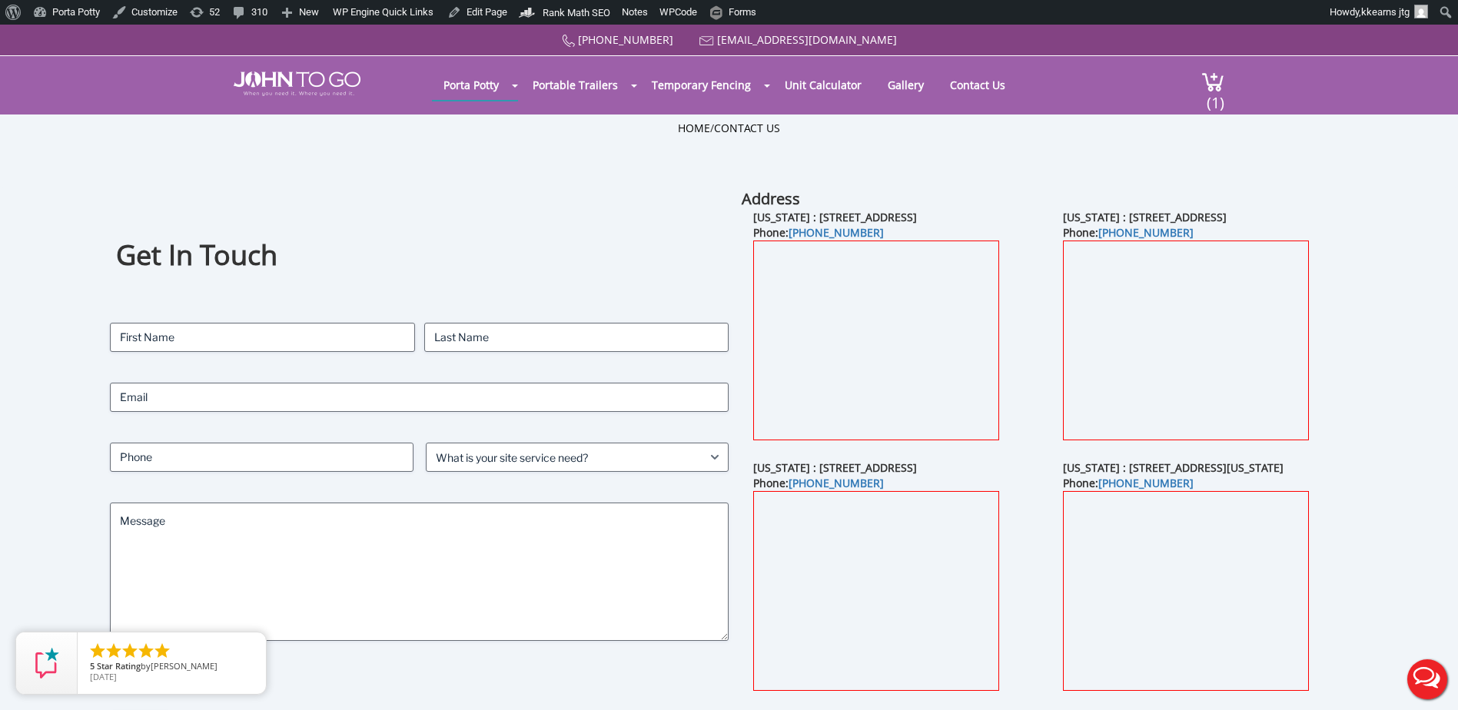
click at [557, 195] on div "Get In Touch Contact Name (Required) First Last Email (Required) Phone (Require…" at bounding box center [419, 464] width 619 height 553
click at [277, 201] on div "Get In Touch Contact Name (Required) First Last Email (Required) Phone (Require…" at bounding box center [419, 464] width 619 height 553
click at [421, 206] on div "Get In Touch Contact Name (Required) First Last Email (Required) Phone (Require…" at bounding box center [419, 464] width 619 height 553
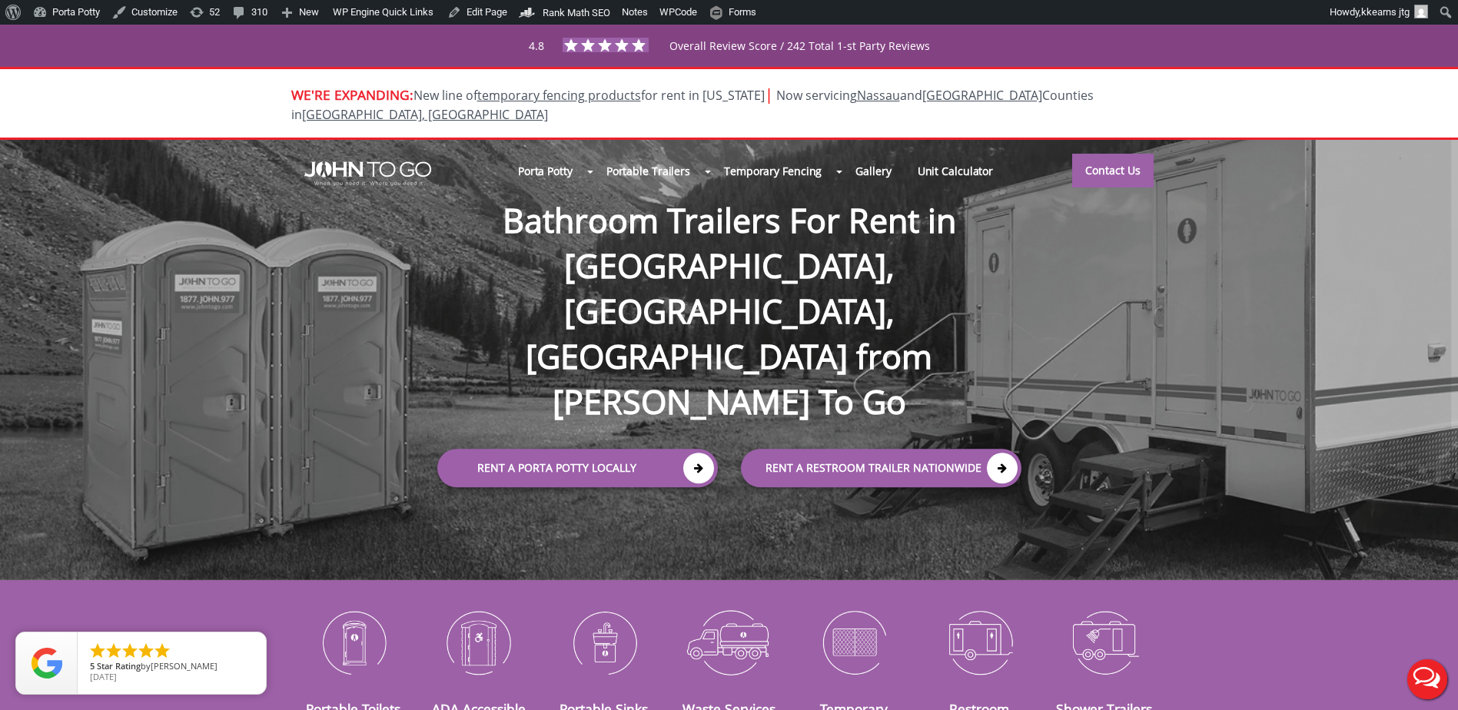
click at [234, 83] on div "WE'RE EXPANDING: New line of temporary fencing products for rent in Florida | N…" at bounding box center [729, 103] width 1458 height 73
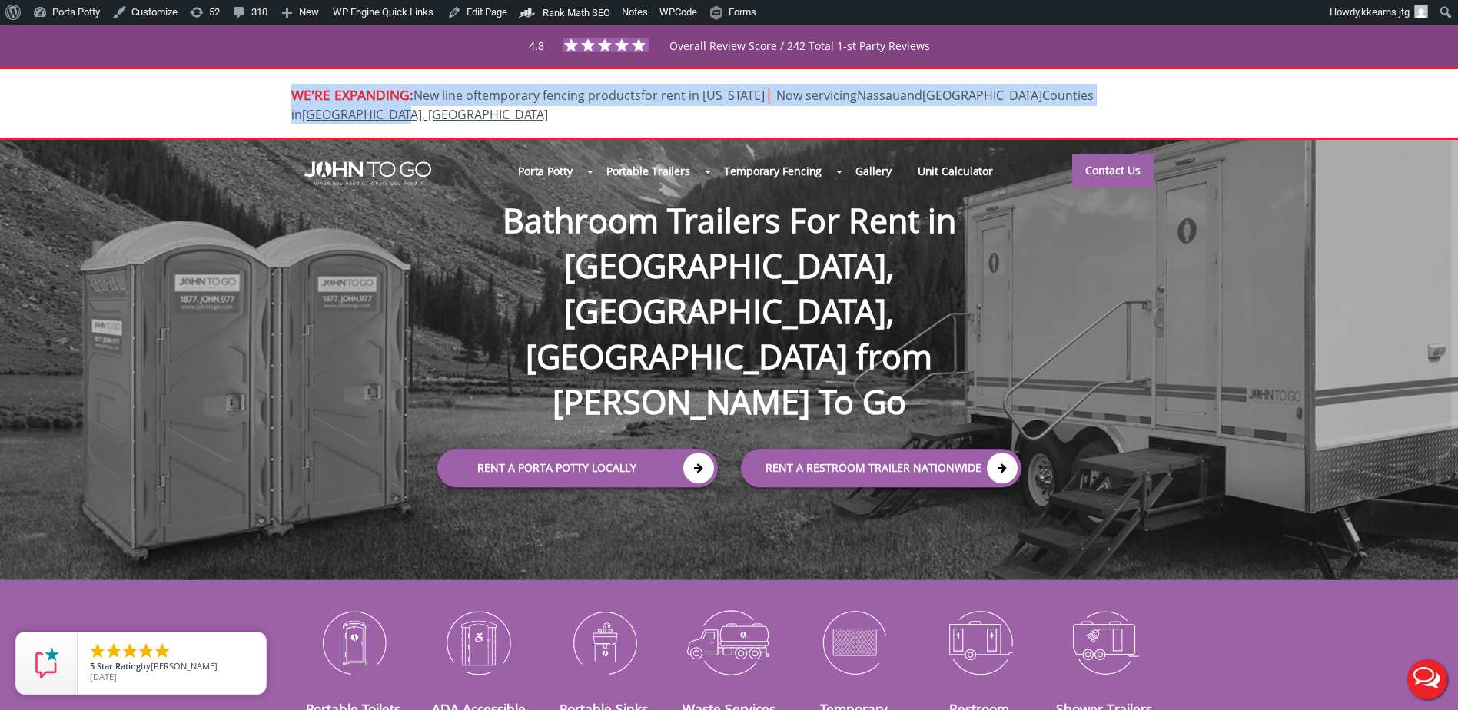
drag, startPoint x: 269, startPoint y: 94, endPoint x: 1169, endPoint y: 88, distance: 900.2
click at [1169, 88] on div "WE'RE EXPANDING: New line of temporary fencing products for rent in Florida | N…" at bounding box center [729, 103] width 1458 height 73
drag, startPoint x: 1169, startPoint y: 88, endPoint x: 1262, endPoint y: 88, distance: 93.0
click at [1262, 88] on div "WE'RE EXPANDING: New line of temporary fencing products for rent in Florida | N…" at bounding box center [729, 103] width 1458 height 73
drag, startPoint x: 264, startPoint y: 90, endPoint x: 1219, endPoint y: 80, distance: 955.6
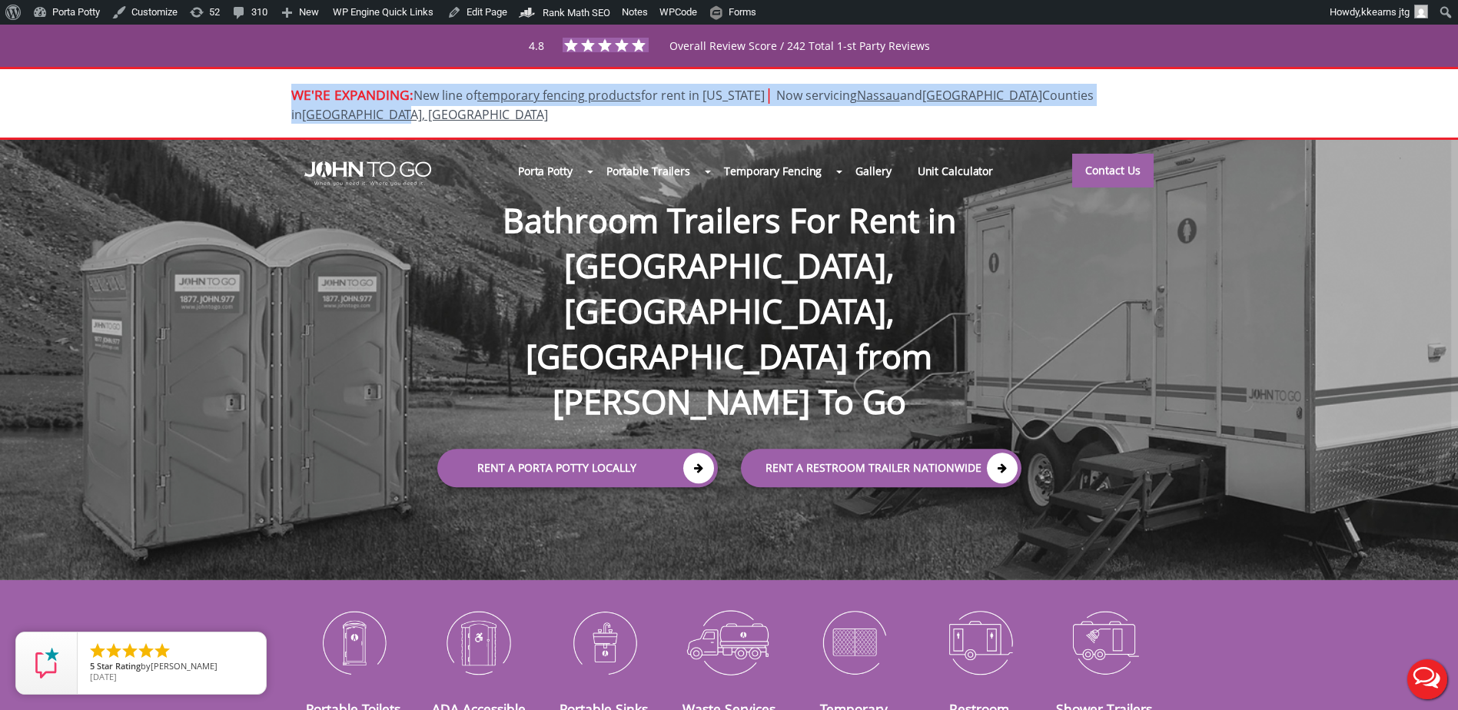
click at [1219, 80] on div "WE'RE EXPANDING: New line of temporary fencing products for rent in Florida | N…" at bounding box center [729, 103] width 1458 height 73
drag, startPoint x: 1219, startPoint y: 80, endPoint x: 1151, endPoint y: 107, distance: 73.5
click at [1151, 107] on div "WE'RE EXPANDING: New line of temporary fencing products for rent in Florida | N…" at bounding box center [729, 103] width 1458 height 73
drag, startPoint x: 1178, startPoint y: 91, endPoint x: 267, endPoint y: 91, distance: 911.7
click at [267, 91] on div "WE'RE EXPANDING: New line of temporary fencing products for rent in Florida | N…" at bounding box center [729, 103] width 1458 height 73
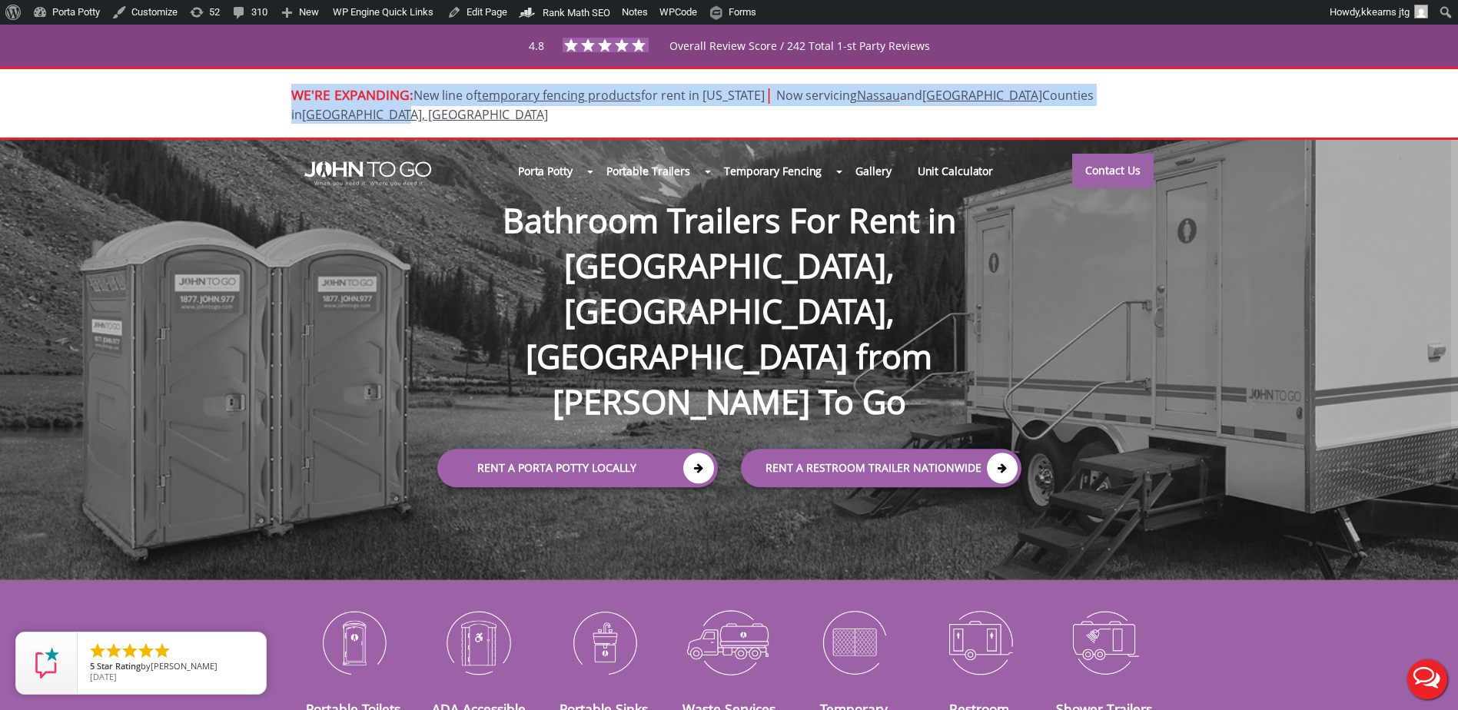
drag, startPoint x: 267, startPoint y: 91, endPoint x: 203, endPoint y: 106, distance: 65.6
click at [206, 105] on div "WE'RE EXPANDING: New line of temporary fencing products for rent in Florida | N…" at bounding box center [729, 103] width 1458 height 73
drag, startPoint x: 198, startPoint y: 103, endPoint x: 1217, endPoint y: 95, distance: 1019.4
click at [1217, 95] on div "WE'RE EXPANDING: New line of temporary fencing products for rent in Florida | N…" at bounding box center [729, 103] width 1458 height 73
drag, startPoint x: 1217, startPoint y: 95, endPoint x: 1348, endPoint y: 95, distance: 131.5
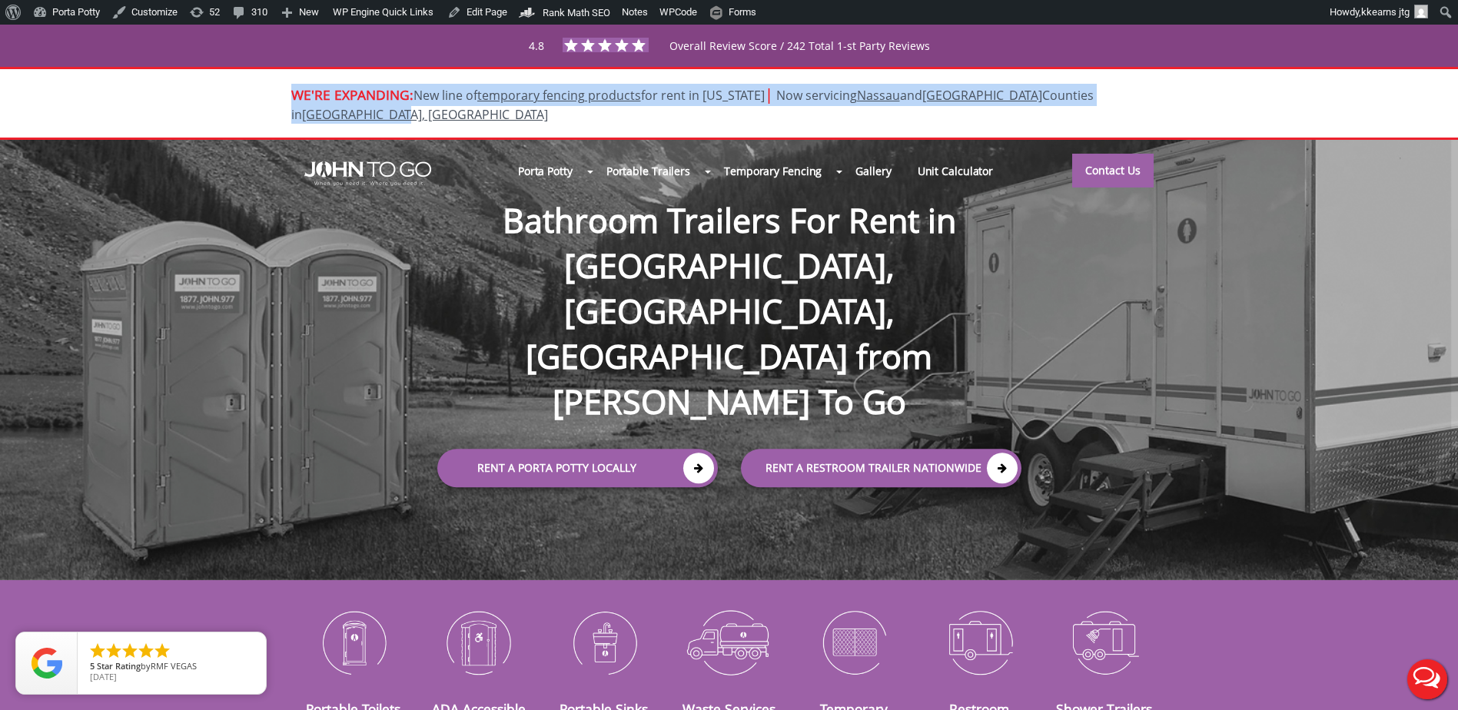
click at [1351, 96] on div "WE'RE EXPANDING: New line of temporary fencing products for rent in Florida | N…" at bounding box center [729, 103] width 1458 height 73
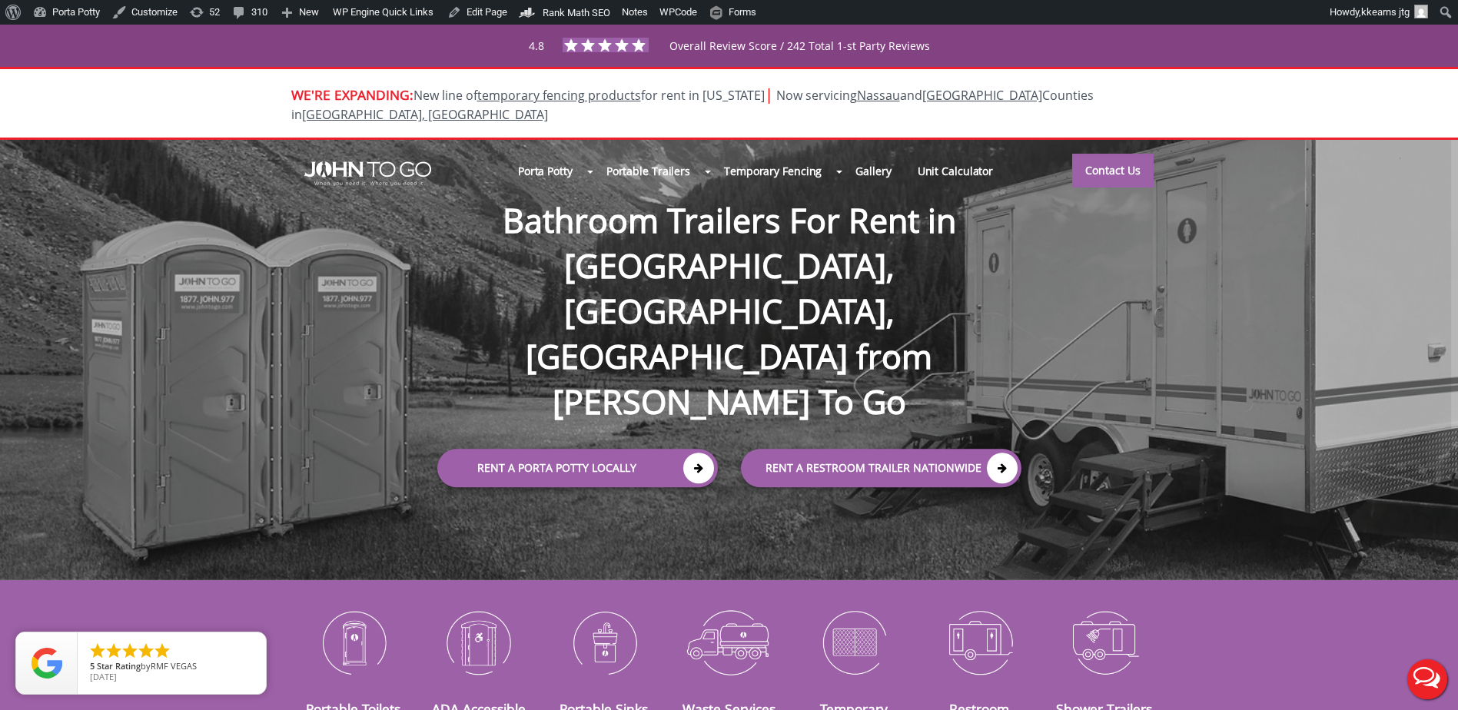
click at [151, 73] on div "WE'RE EXPANDING: New line of temporary fencing products for rent in Florida | N…" at bounding box center [729, 103] width 1458 height 73
